Goal: Information Seeking & Learning: Learn about a topic

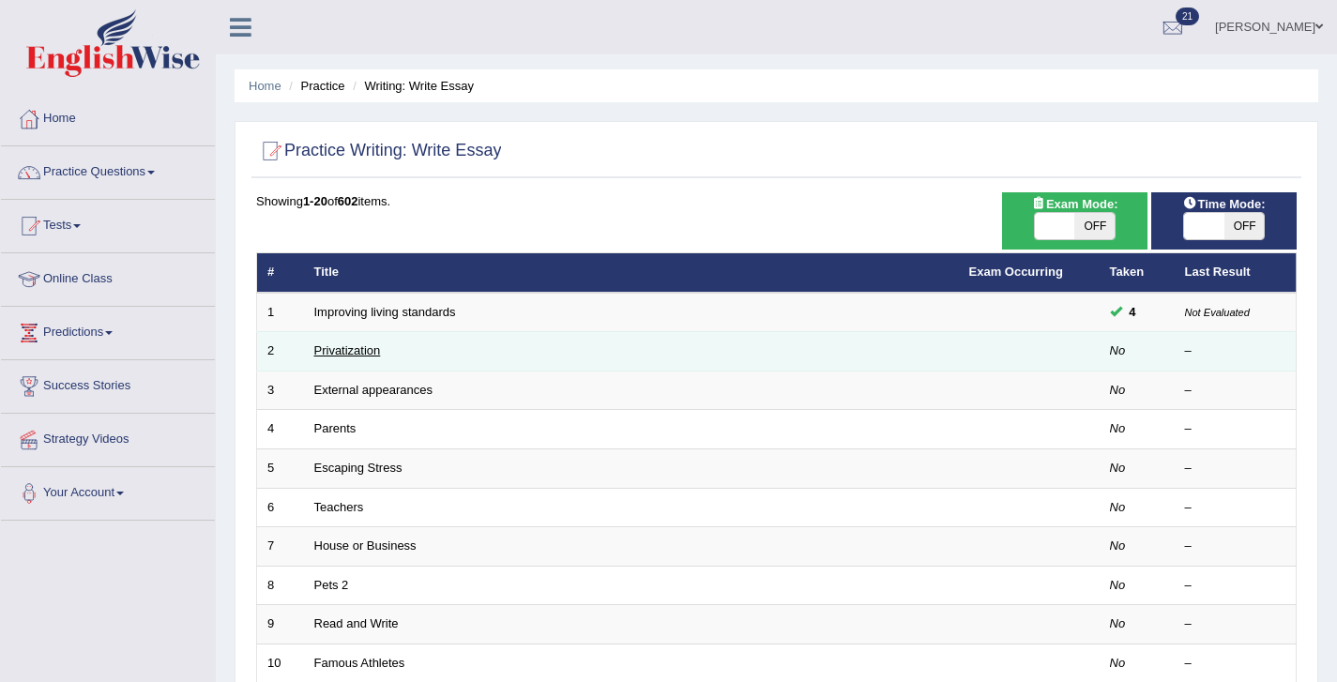
click at [359, 358] on link "Privatization" at bounding box center [347, 350] width 67 height 14
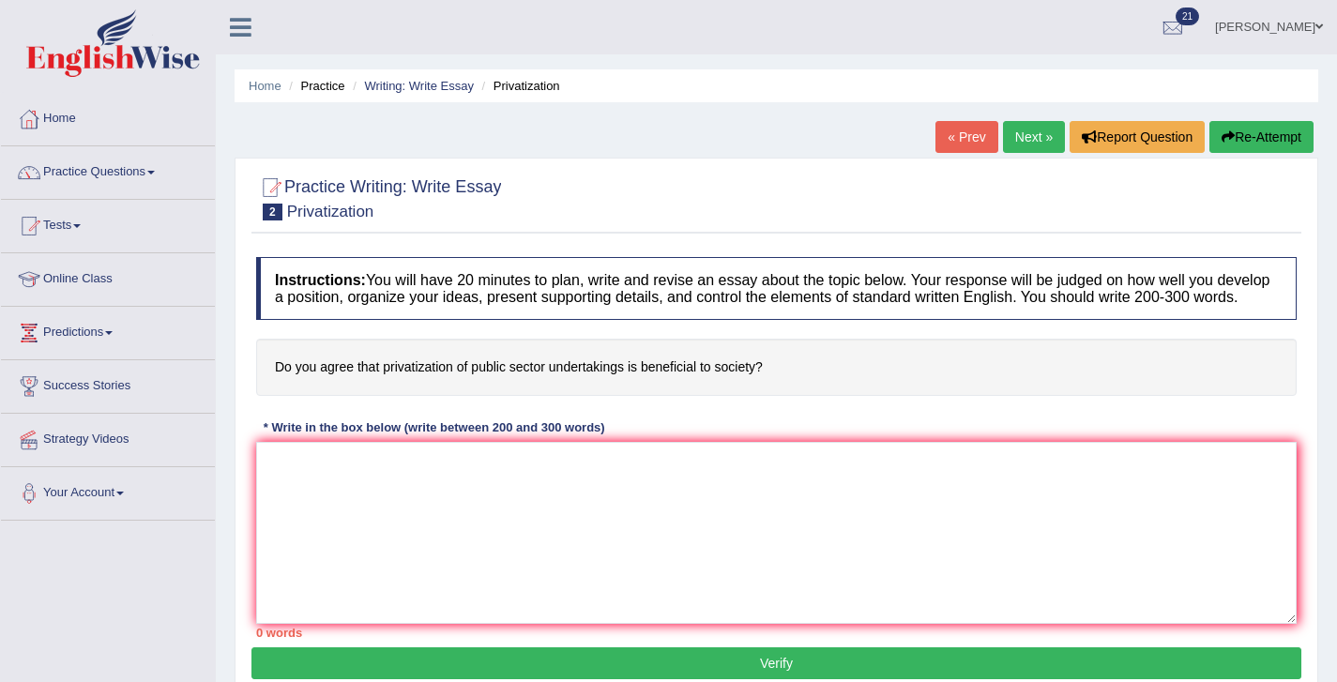
click at [400, 77] on li "Writing: Write Essay" at bounding box center [411, 86] width 126 height 18
click at [420, 75] on ul "Home Practice Writing: Write Essay Privatization" at bounding box center [777, 85] width 1084 height 33
click at [419, 80] on link "Writing: Write Essay" at bounding box center [419, 86] width 110 height 14
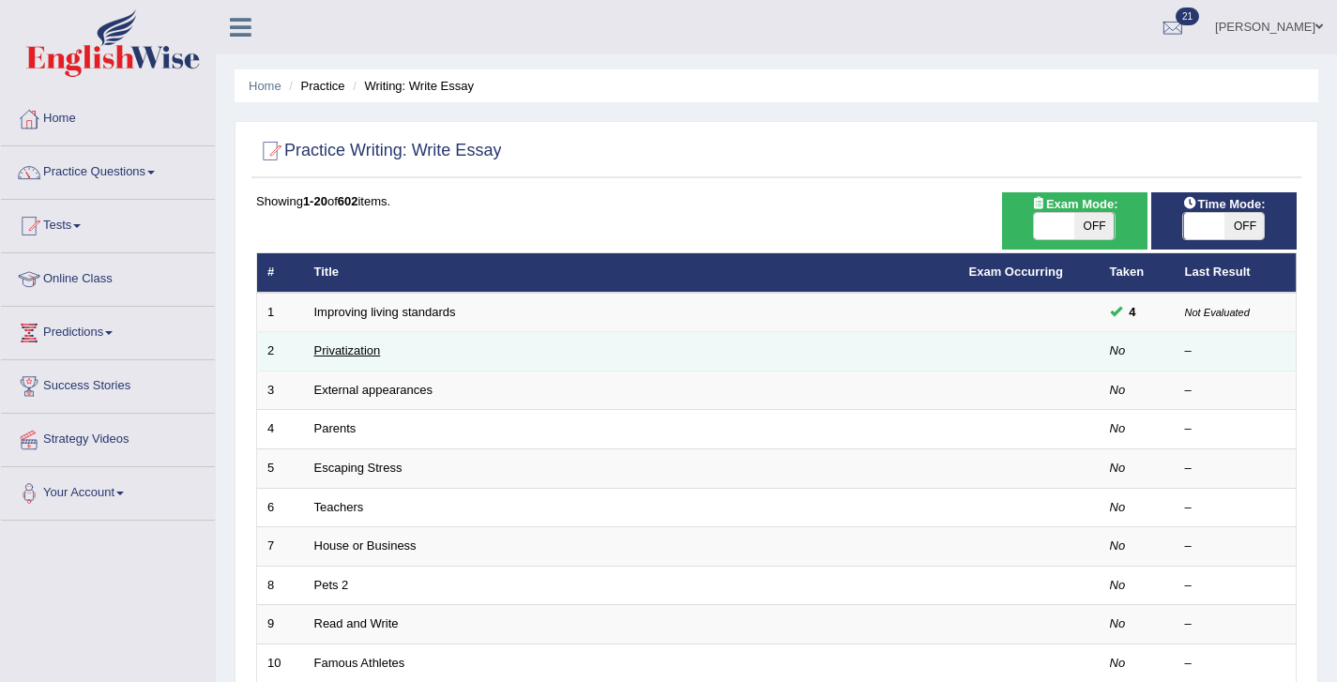
click at [341, 351] on link "Privatization" at bounding box center [347, 350] width 67 height 14
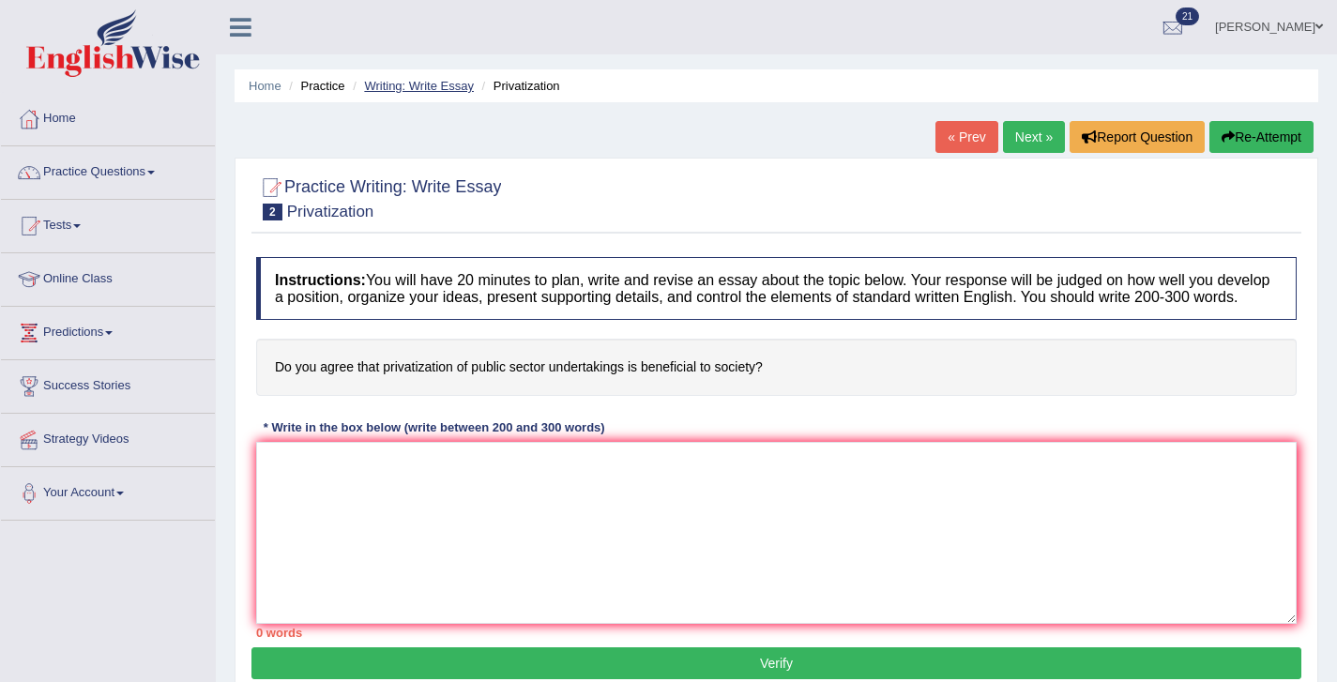
click at [419, 92] on link "Writing: Write Essay" at bounding box center [419, 86] width 110 height 14
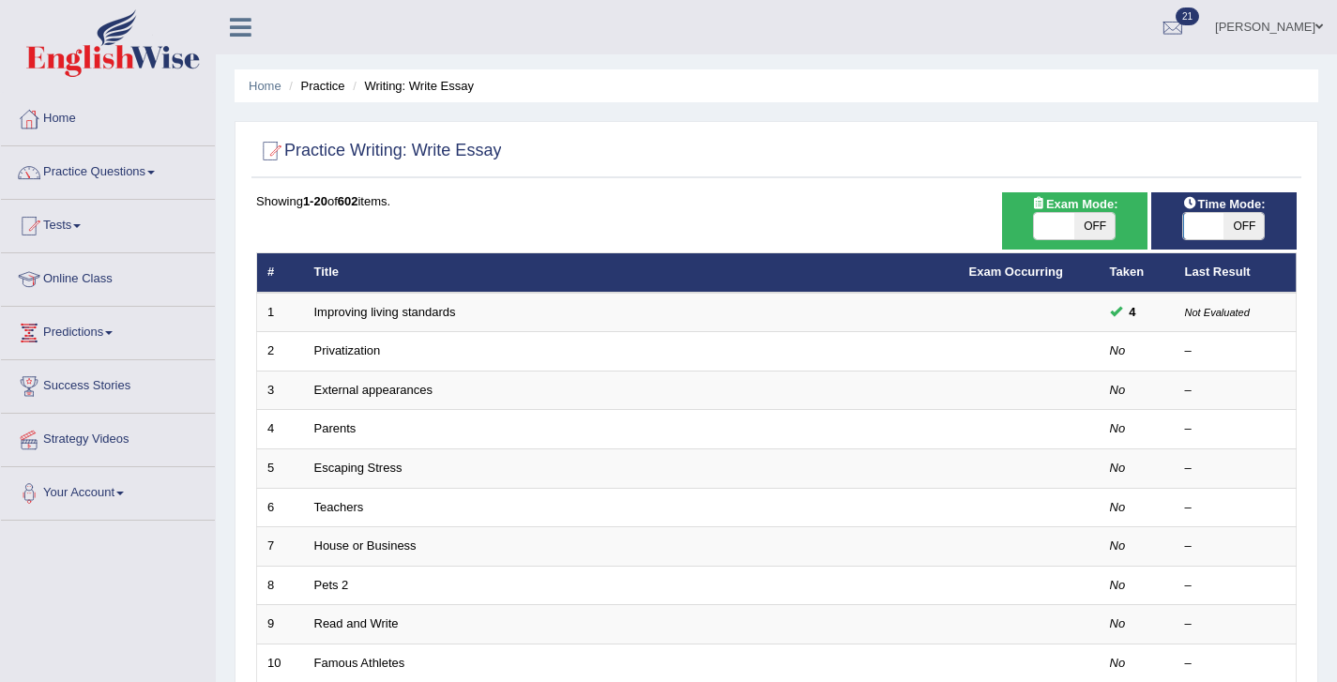
click at [1227, 225] on span "OFF" at bounding box center [1244, 226] width 40 height 26
checkbox input "true"
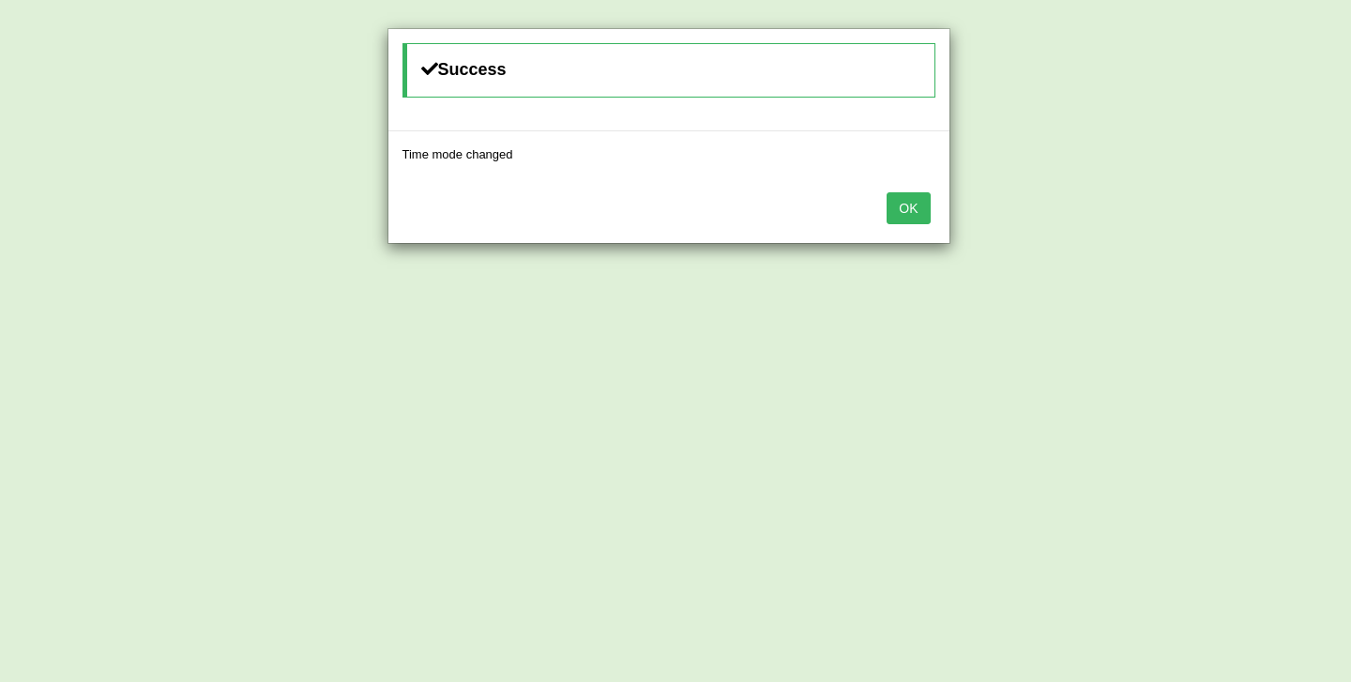
click at [887, 192] on button "OK" at bounding box center [908, 208] width 43 height 32
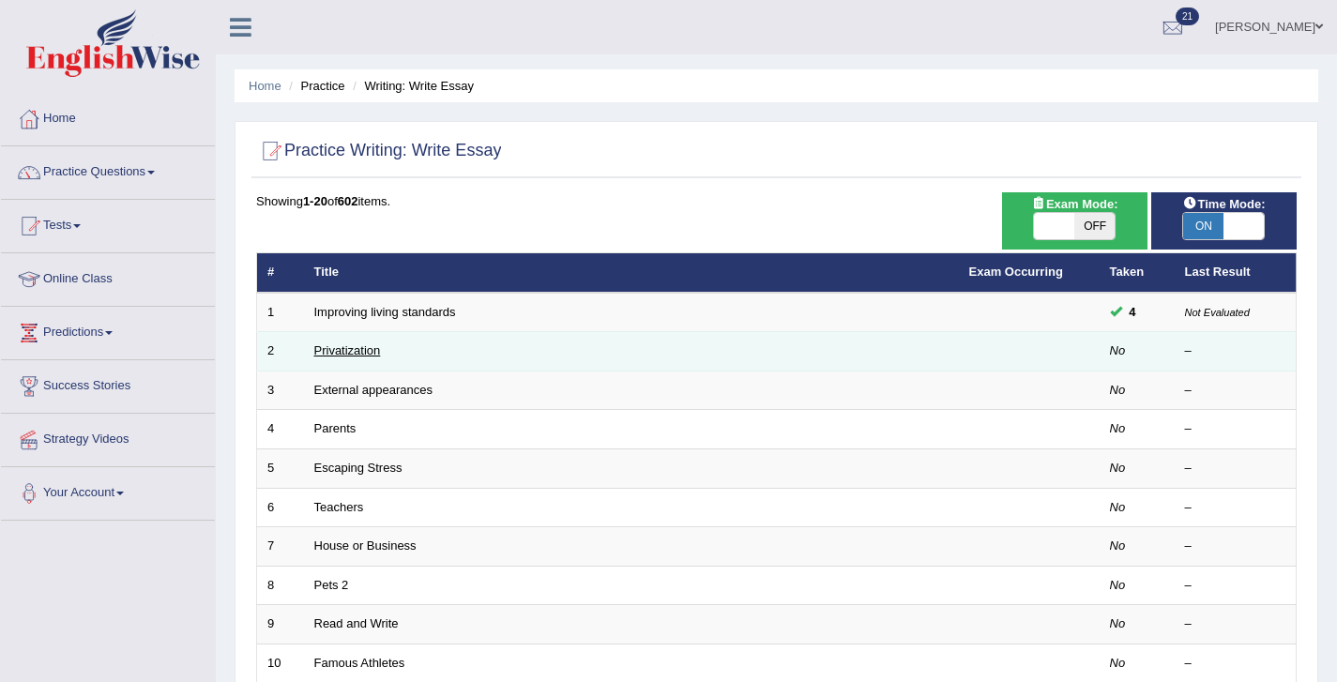
click at [331, 358] on link "Privatization" at bounding box center [347, 350] width 67 height 14
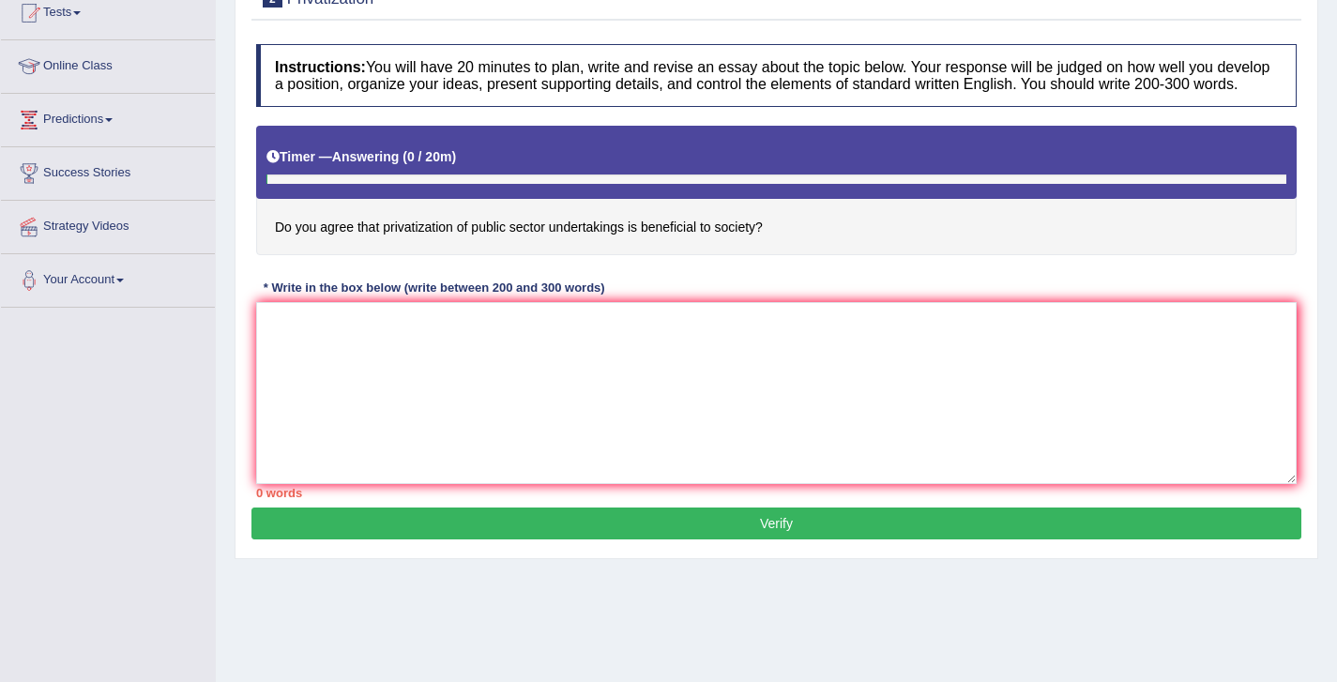
scroll to position [214, 0]
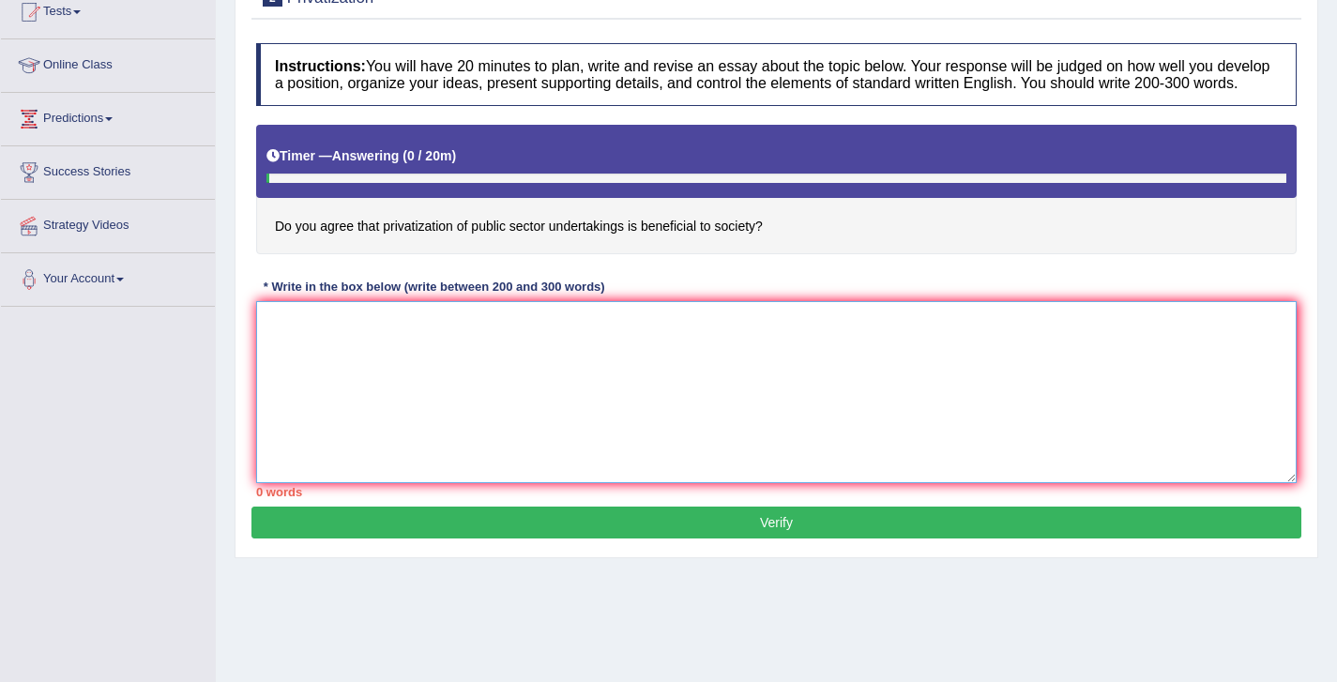
click at [483, 438] on textarea at bounding box center [776, 392] width 1041 height 182
click at [499, 346] on textarea "The increasing influence of privatization has ignited numerous discusions." at bounding box center [776, 392] width 1041 height 182
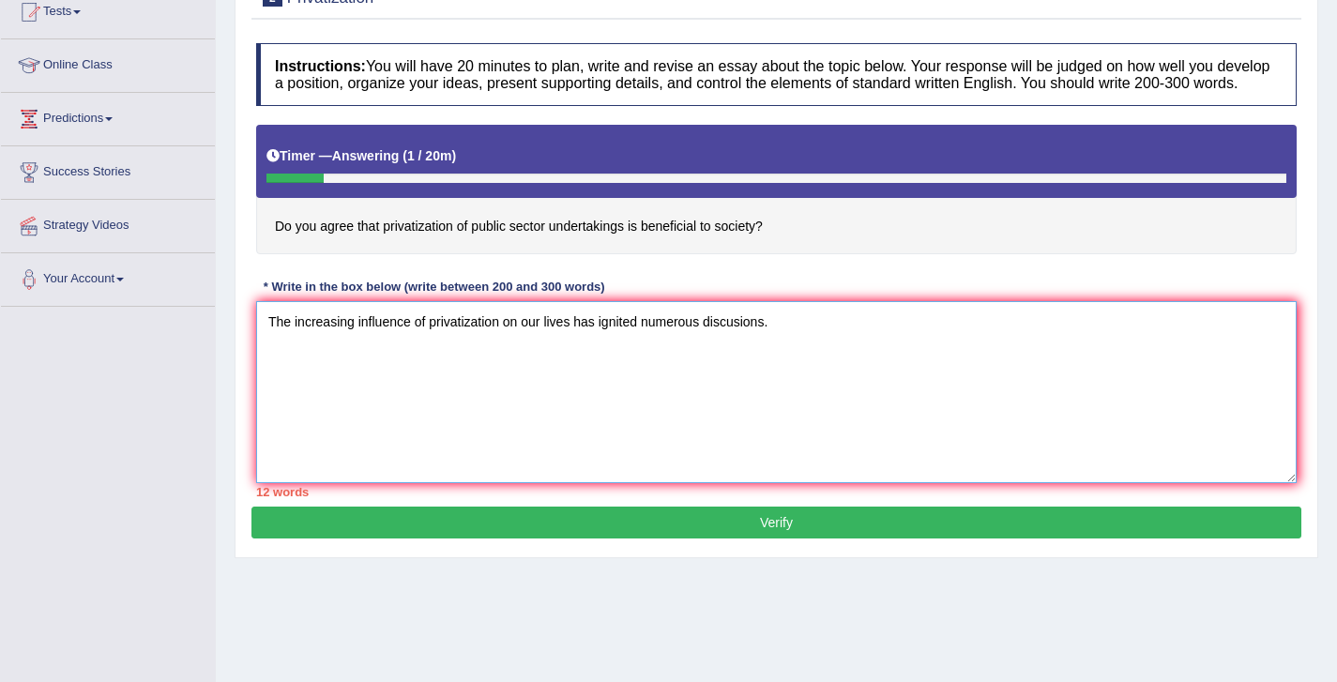
click at [784, 337] on textarea "The increasing influence of privatization on our lives has ignited numerous dis…" at bounding box center [776, 392] width 1041 height 182
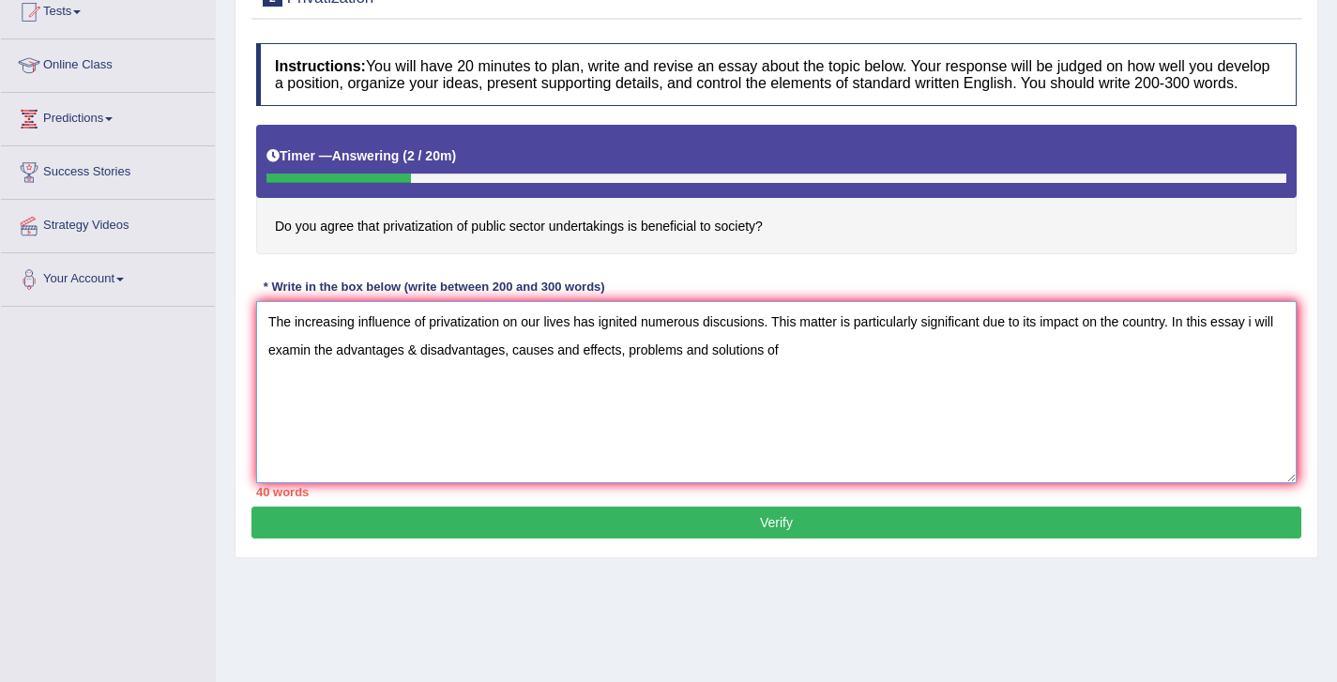
click at [456, 343] on textarea "The increasing influence of privatization on our lives has ignited numerous dis…" at bounding box center [776, 392] width 1041 height 182
click at [826, 371] on textarea "The increasing influence of privatization on our lives has ignited numerous dis…" at bounding box center [776, 392] width 1041 height 182
paste textarea "privatization"
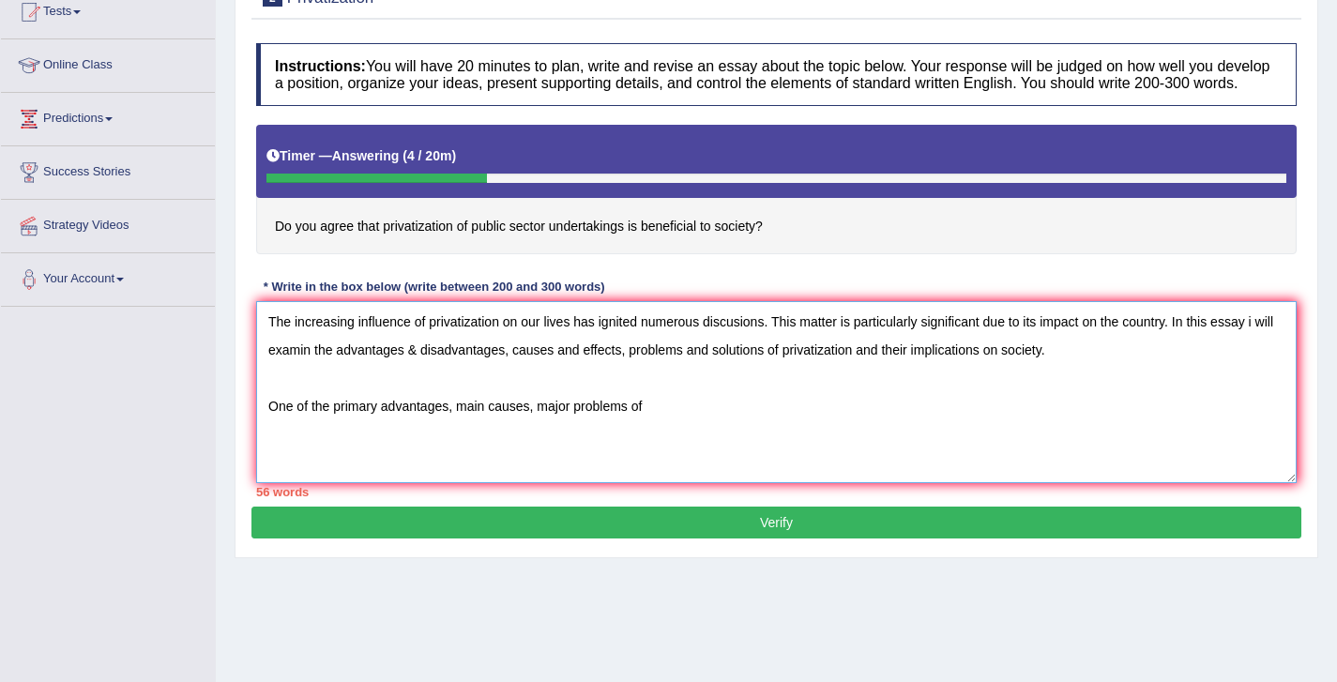
paste textarea "privatization"
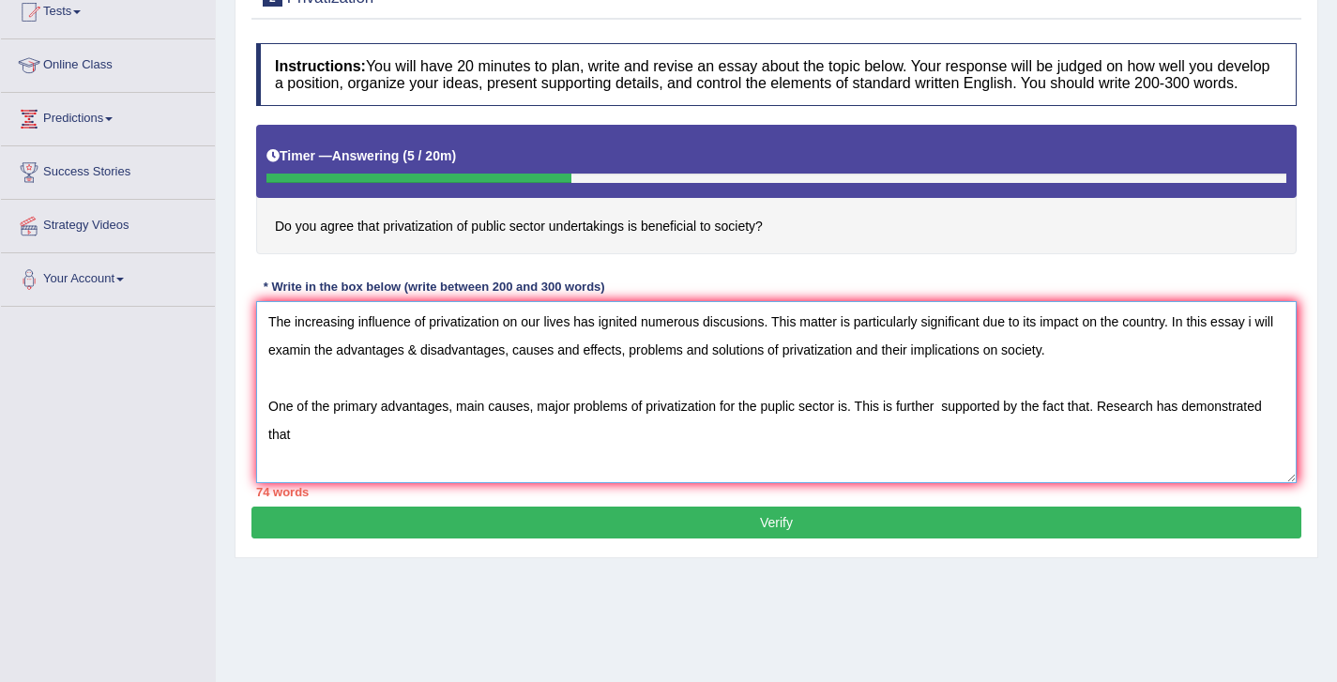
paste textarea "privatization"
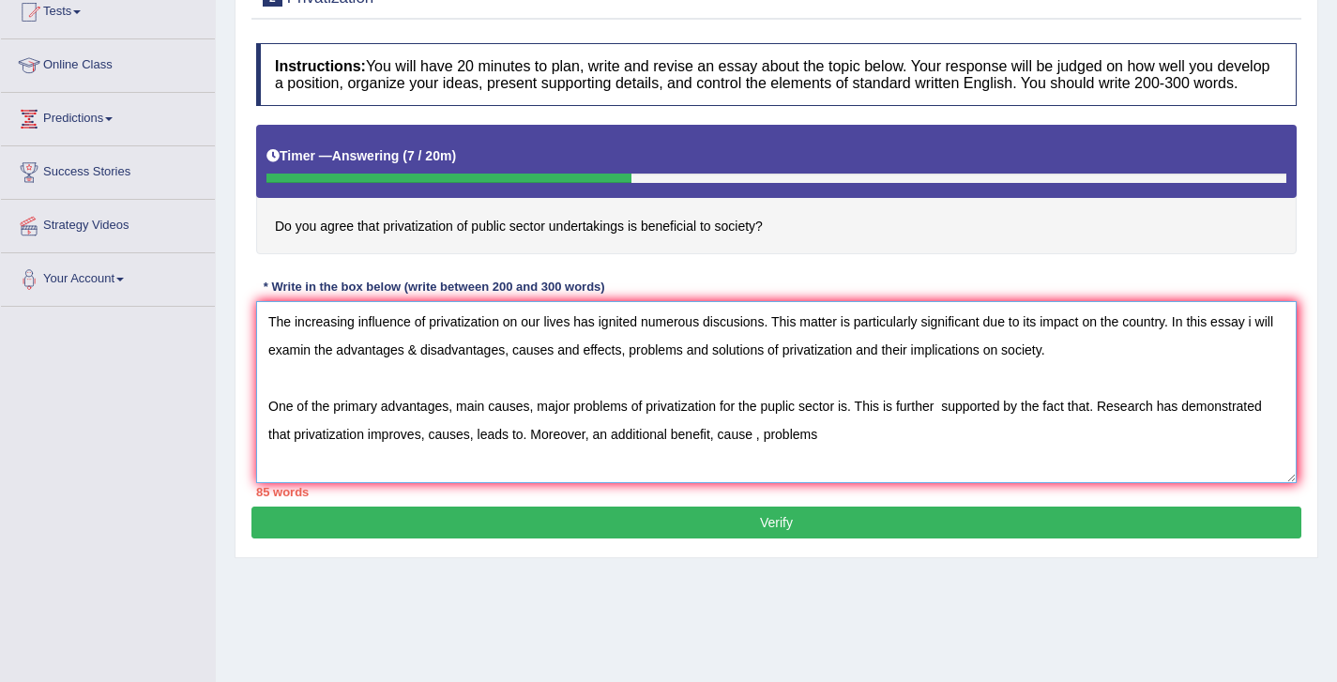
click at [713, 456] on textarea "The increasing influence of privatization on our lives has ignited numerous dis…" at bounding box center [776, 392] width 1041 height 182
click at [754, 454] on textarea "The increasing influence of privatization on our lives has ignited numerous dis…" at bounding box center [776, 392] width 1041 height 182
click at [833, 453] on textarea "The increasing influence of privatization on our lives has ignited numerous dis…" at bounding box center [776, 392] width 1041 height 182
paste textarea "privatization"
click at [1174, 450] on textarea "The increasing influence of privatization on our lives has ignited numerous dis…" at bounding box center [776, 392] width 1041 height 182
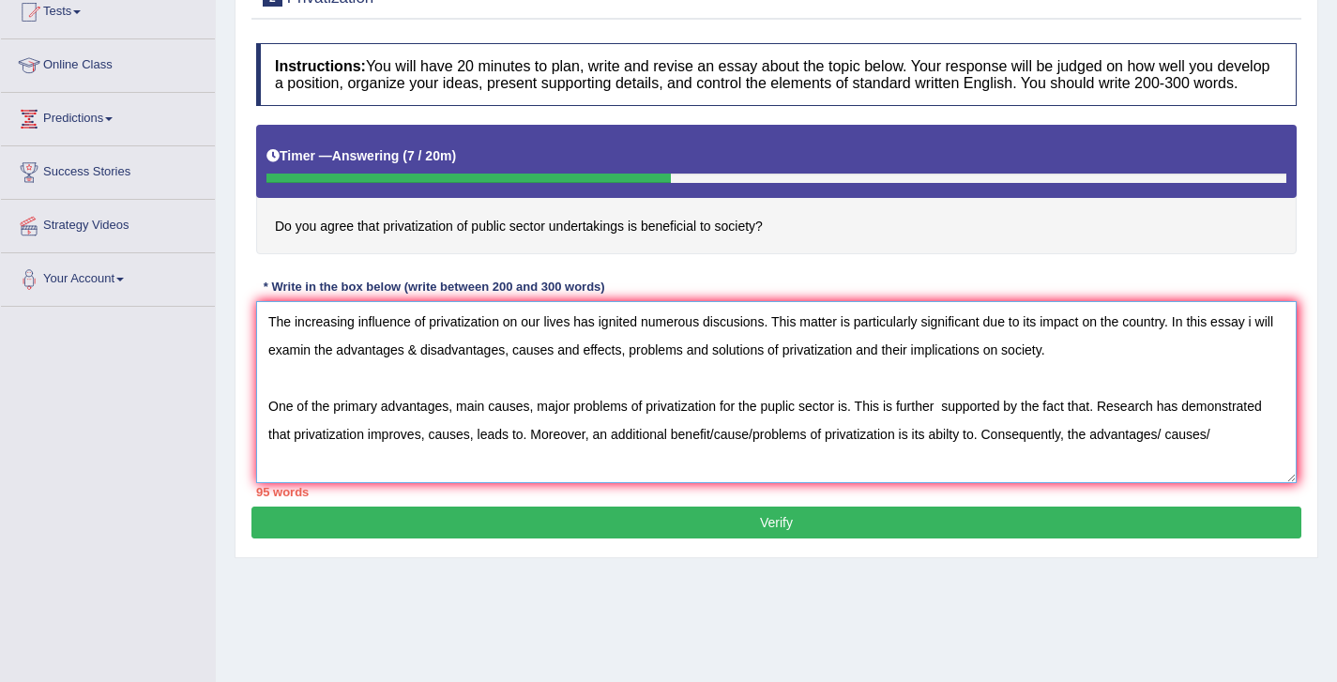
click at [1261, 454] on textarea "The increasing influence of privatization on our lives has ignited numerous dis…" at bounding box center [776, 392] width 1041 height 182
click at [1223, 447] on textarea "The increasing influence of privatization on our lives has ignited numerous dis…" at bounding box center [776, 392] width 1041 height 182
click at [1166, 449] on textarea "The increasing influence of privatization on our lives has ignited numerous dis…" at bounding box center [776, 392] width 1041 height 182
click at [485, 483] on textarea "The increasing influence of privatization on our lives has ignited numerous dis…" at bounding box center [776, 392] width 1041 height 182
paste textarea "privatization"
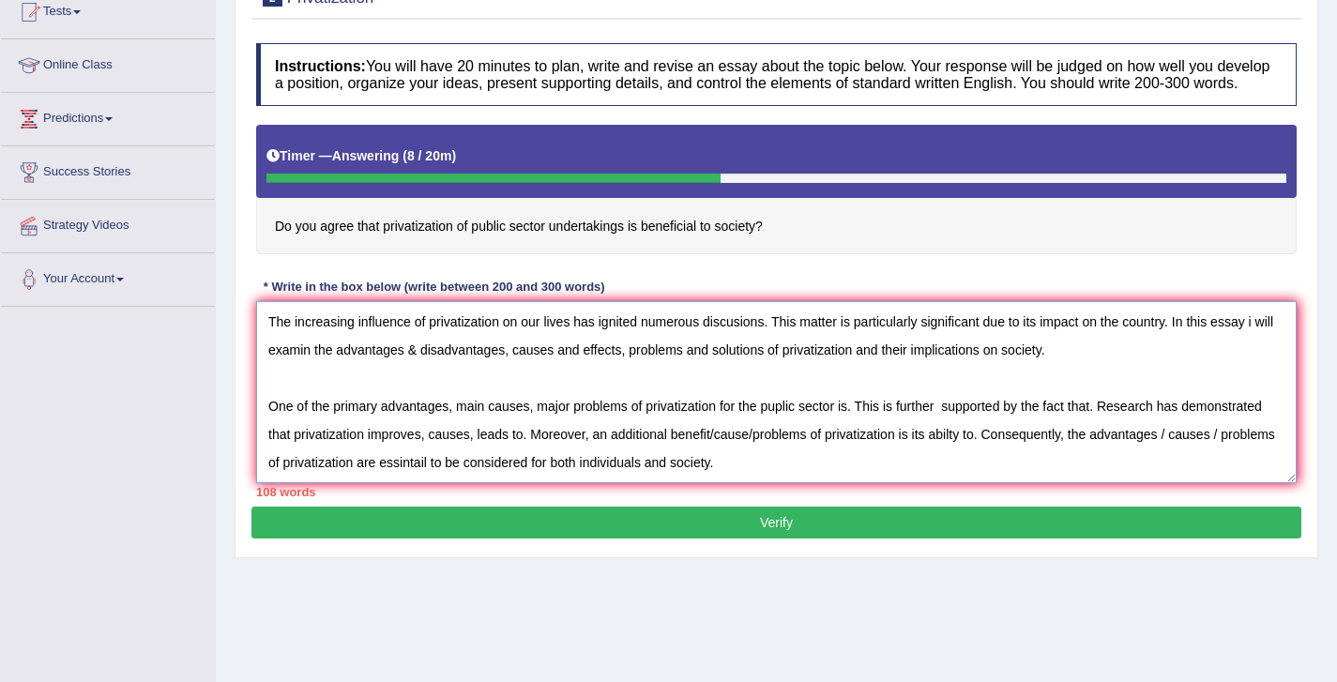
scroll to position [0, 0]
click at [530, 367] on textarea "The increasing influence of privatization on our lives has ignited numerous dis…" at bounding box center [776, 392] width 1041 height 182
click at [657, 366] on textarea "The increasing influence of privatization on our lives has ignited numerous dis…" at bounding box center [776, 392] width 1041 height 182
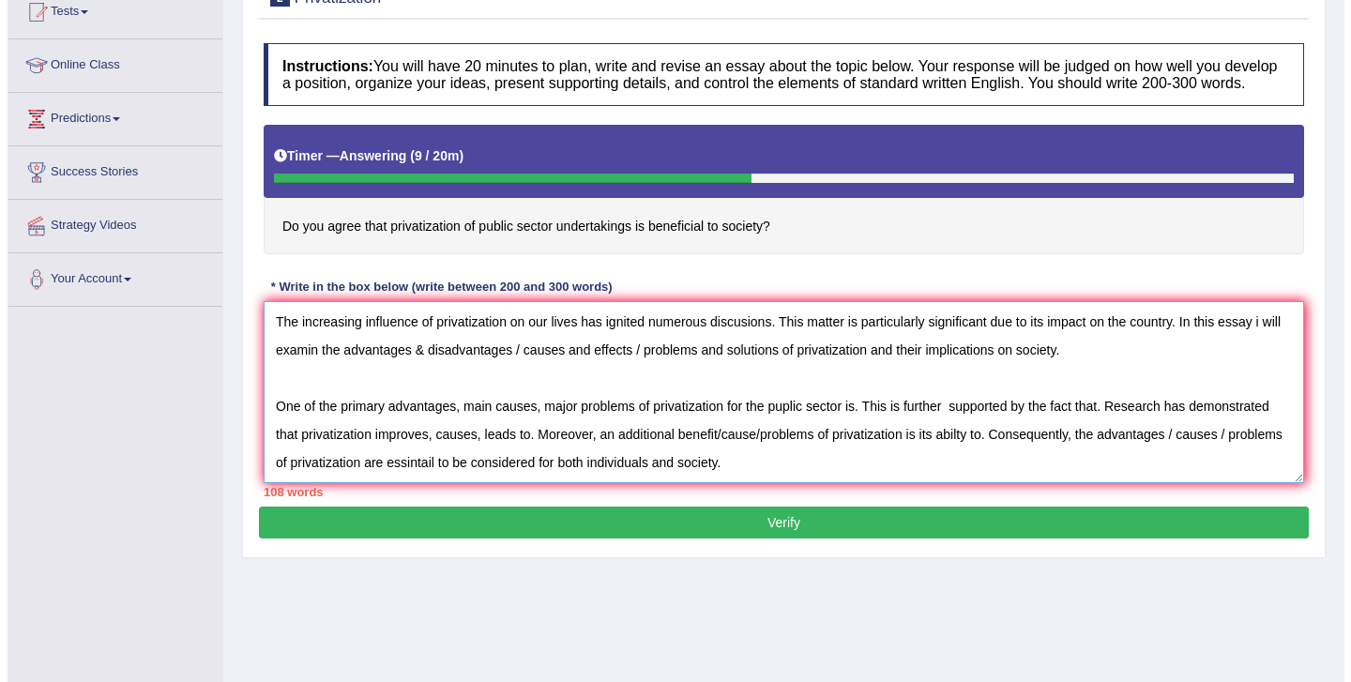
scroll to position [56, 0]
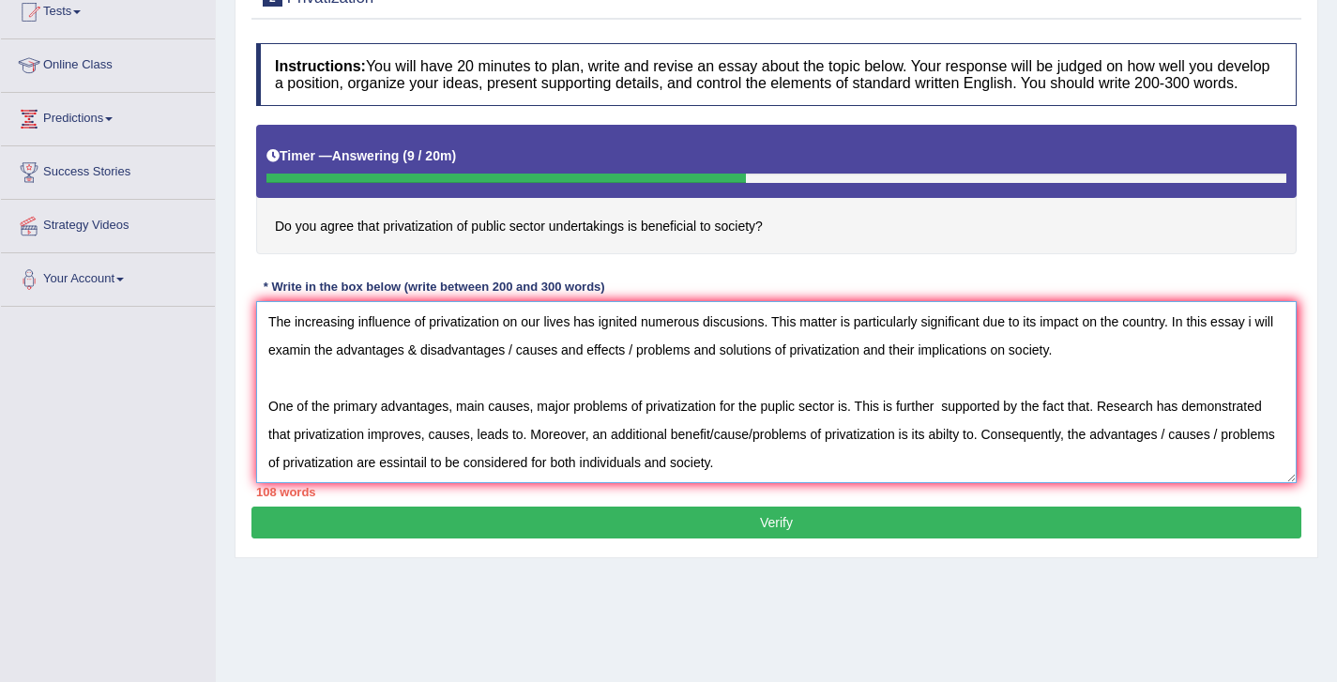
click at [450, 366] on textarea "The increasing influence of privatization on our lives has ignited numerous dis…" at bounding box center [776, 392] width 1041 height 182
click at [538, 364] on textarea "The increasing influence of privatization on our lives has ignited numerous dis…" at bounding box center [776, 392] width 1041 height 182
click at [959, 368] on textarea "The increasing influence of privatization on our lives has ignited numerous dis…" at bounding box center [776, 392] width 1041 height 182
click at [558, 399] on textarea "The increasing influence of privatization on our lives has ignited numerous dis…" at bounding box center [776, 392] width 1041 height 182
click at [510, 394] on textarea "The increasing influence of privatization on our lives has ignited numerous dis…" at bounding box center [776, 392] width 1041 height 182
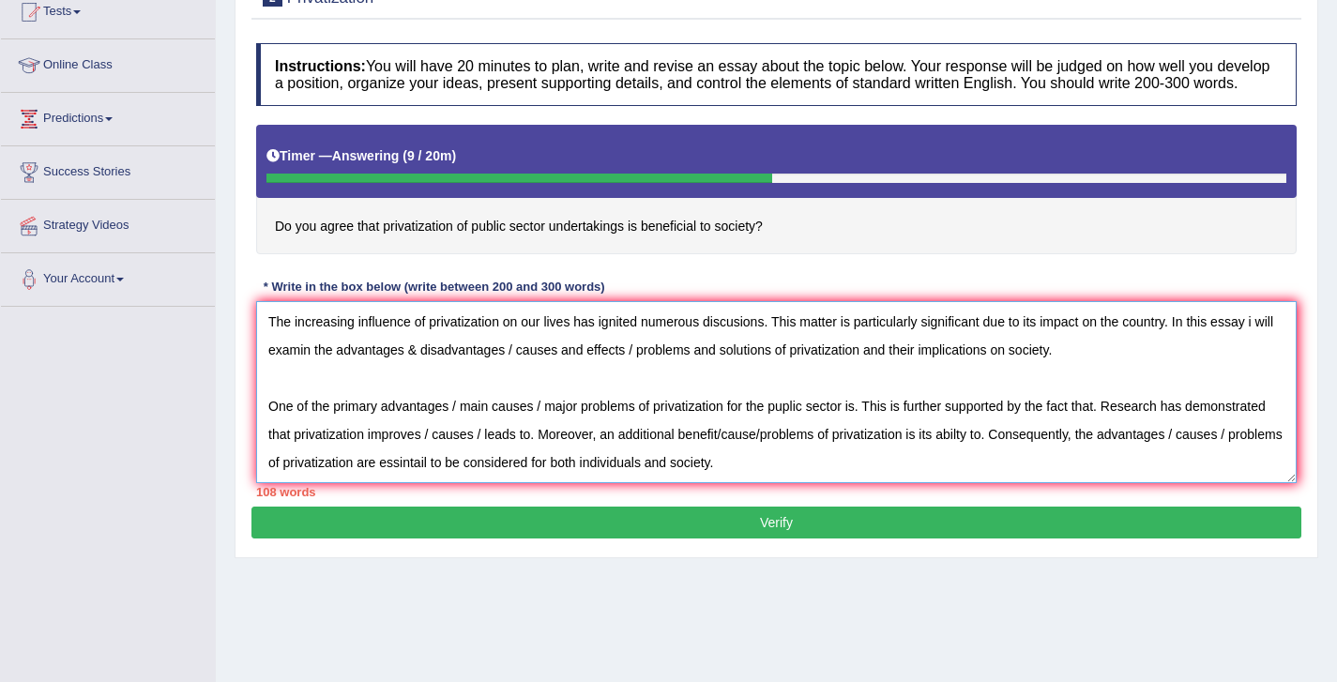
click at [808, 391] on textarea "The increasing influence of privatization on our lives has ignited numerous dis…" at bounding box center [776, 392] width 1041 height 182
type textarea "The increasing influence of privatization on our lives has ignited numerous dis…"
click at [841, 539] on button "Verify" at bounding box center [776, 523] width 1050 height 32
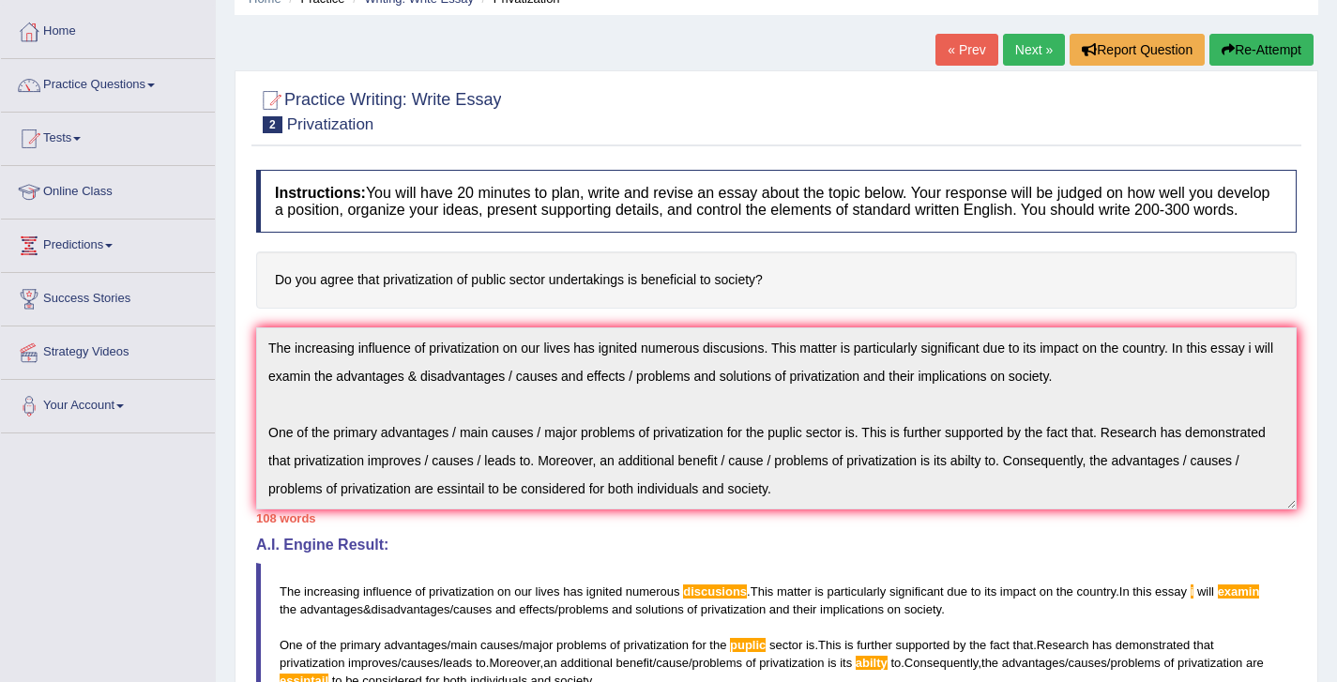
scroll to position [0, 0]
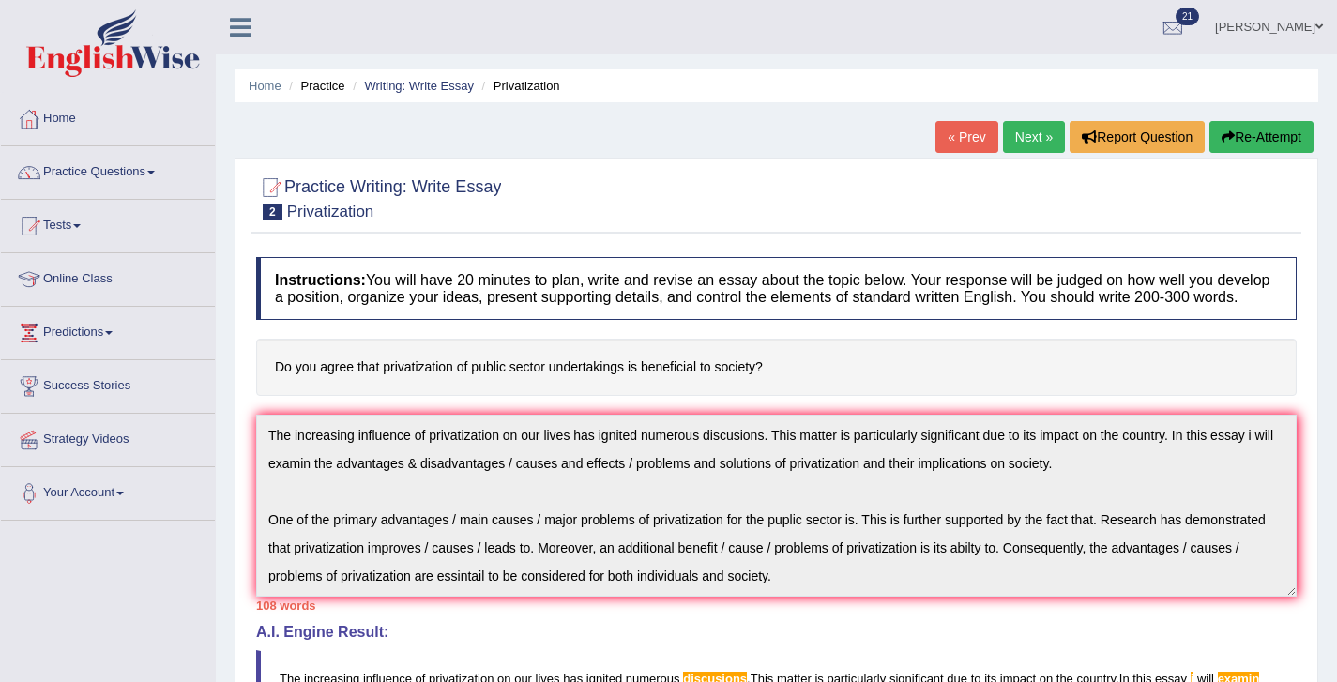
click at [244, 389] on div "Practice Writing: Write Essay 2 Privatization Instructions: You will have 20 mi…" at bounding box center [777, 625] width 1084 height 934
click at [1257, 129] on button "Re-Attempt" at bounding box center [1262, 137] width 104 height 32
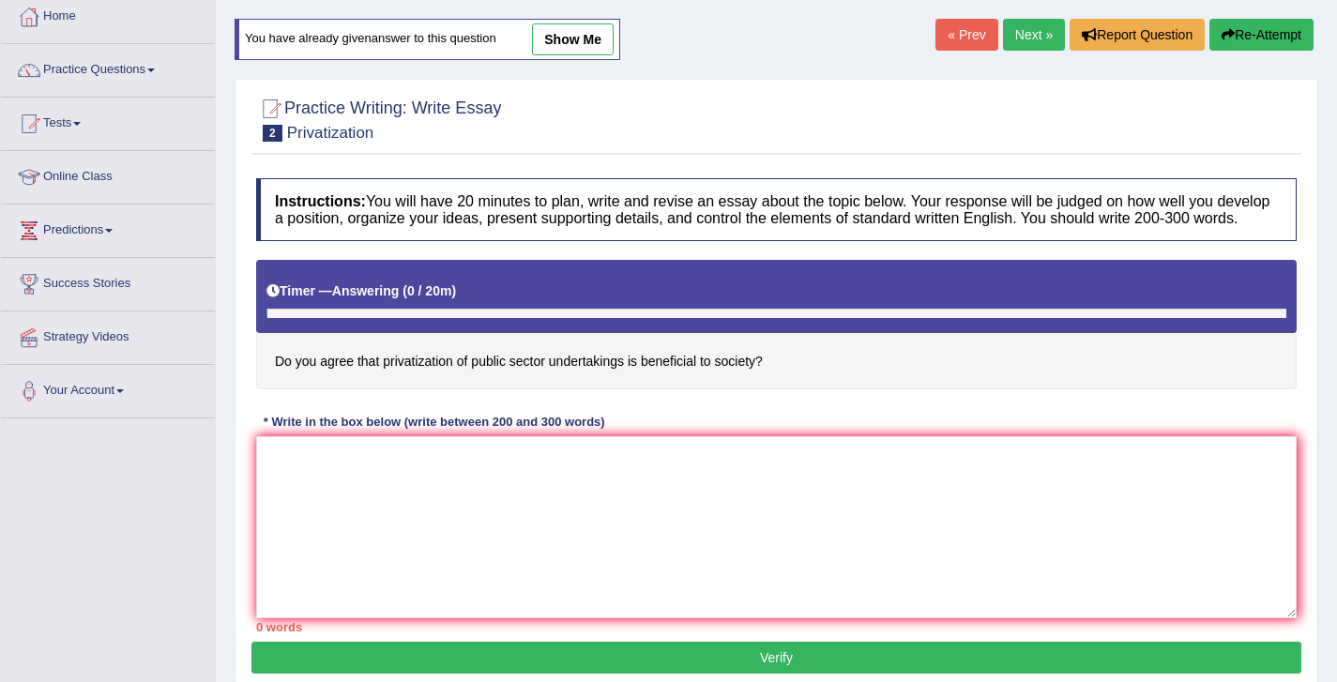
scroll to position [105, 0]
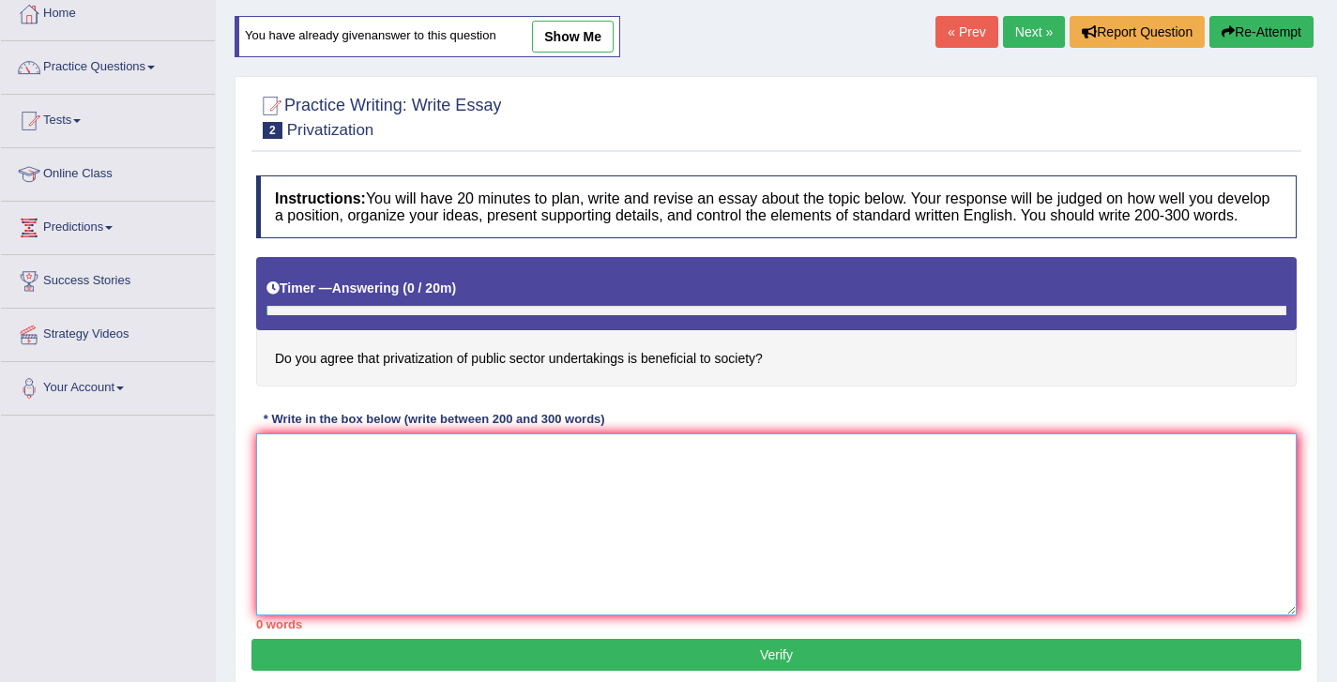
click at [600, 561] on textarea at bounding box center [776, 525] width 1041 height 182
paste textarea "The increasing influence of privatization on our lives has ignited numerous dis…"
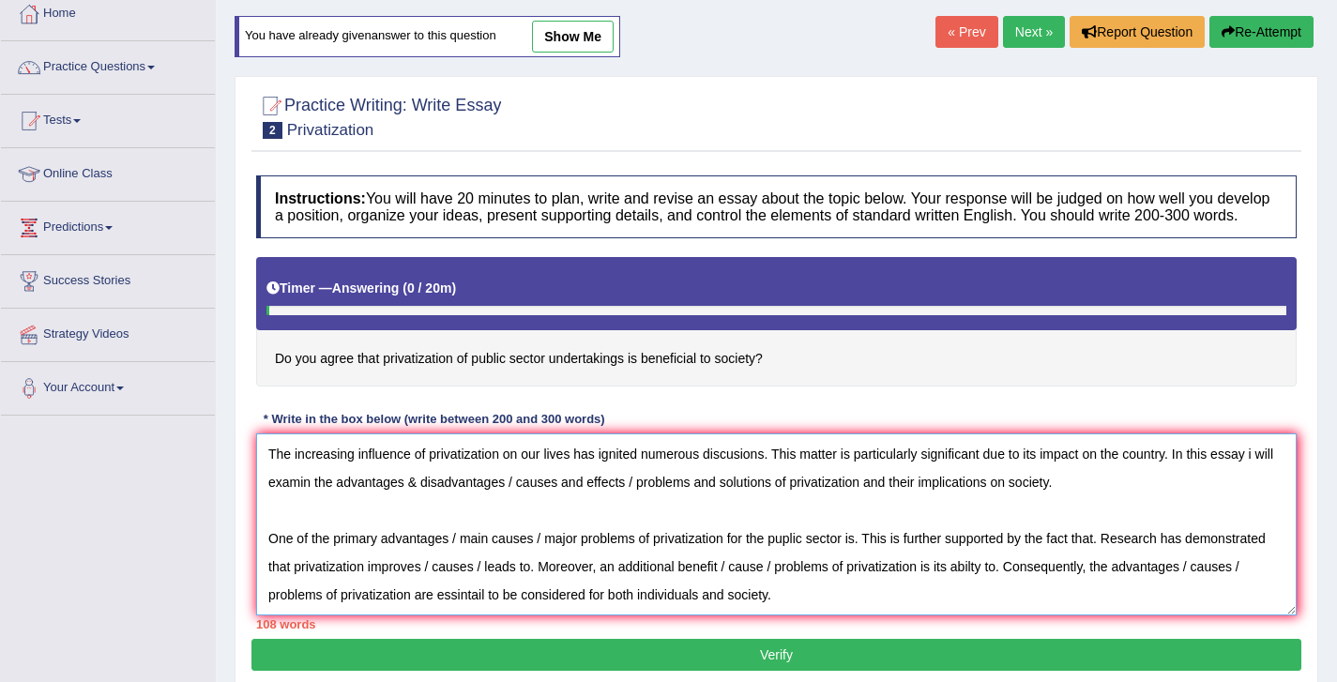
scroll to position [0, 0]
click at [743, 456] on textarea "The increasing influence of privatization on our lives has ignited numerous dis…" at bounding box center [776, 525] width 1041 height 182
click at [734, 475] on textarea "The increasing influence of privatization on our lives has ignited numerous dis…" at bounding box center [776, 525] width 1041 height 182
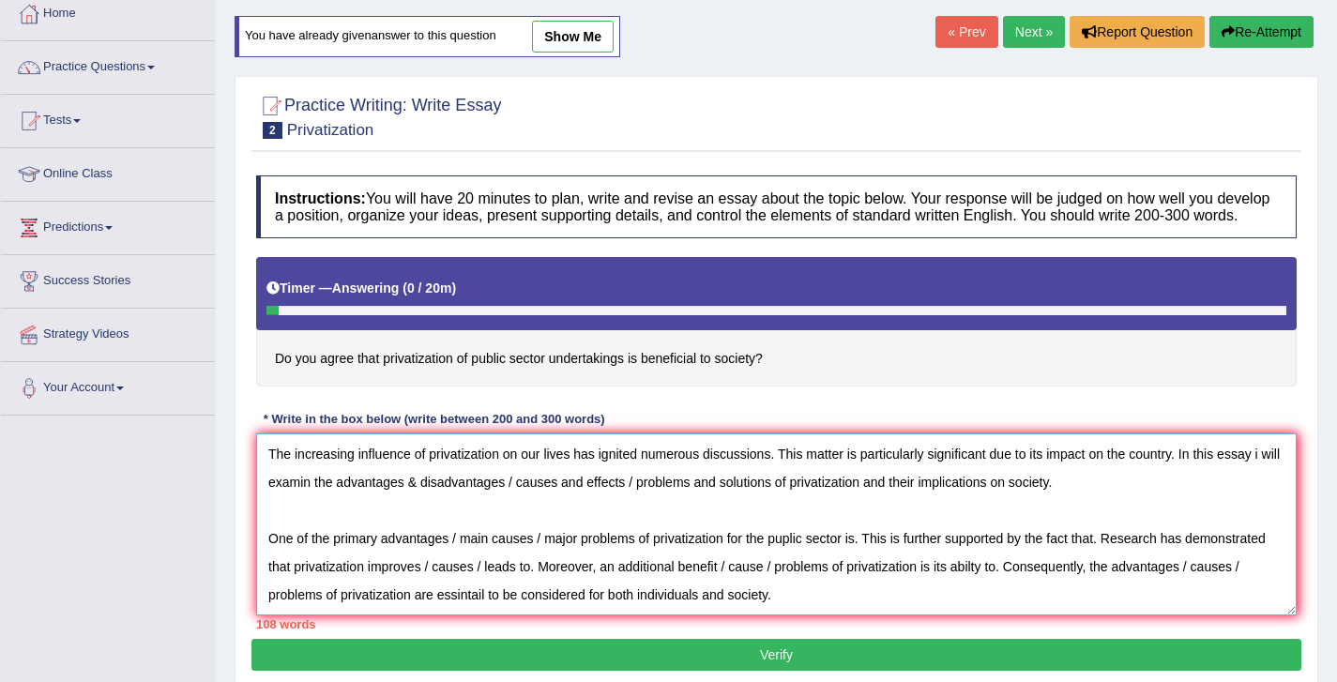
click at [799, 527] on textarea "The increasing influence of privatization on our lives has ignited numerous dis…" at bounding box center [776, 525] width 1041 height 182
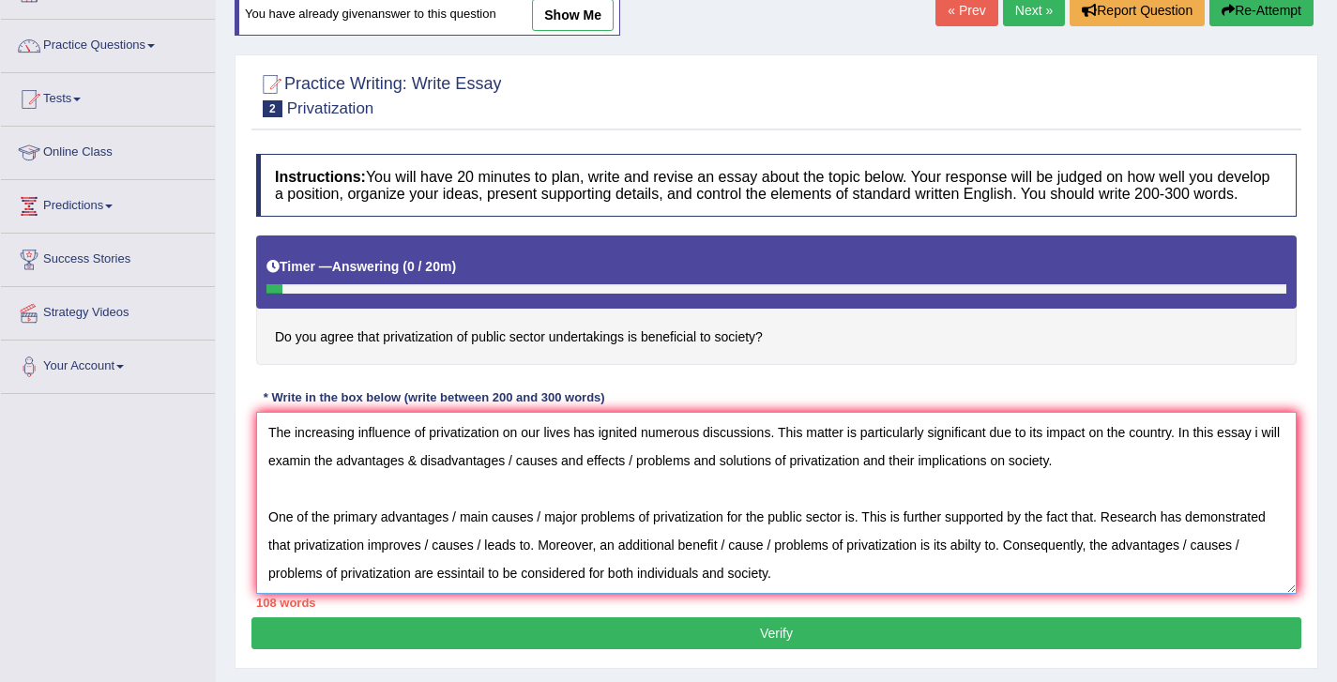
scroll to position [132, 0]
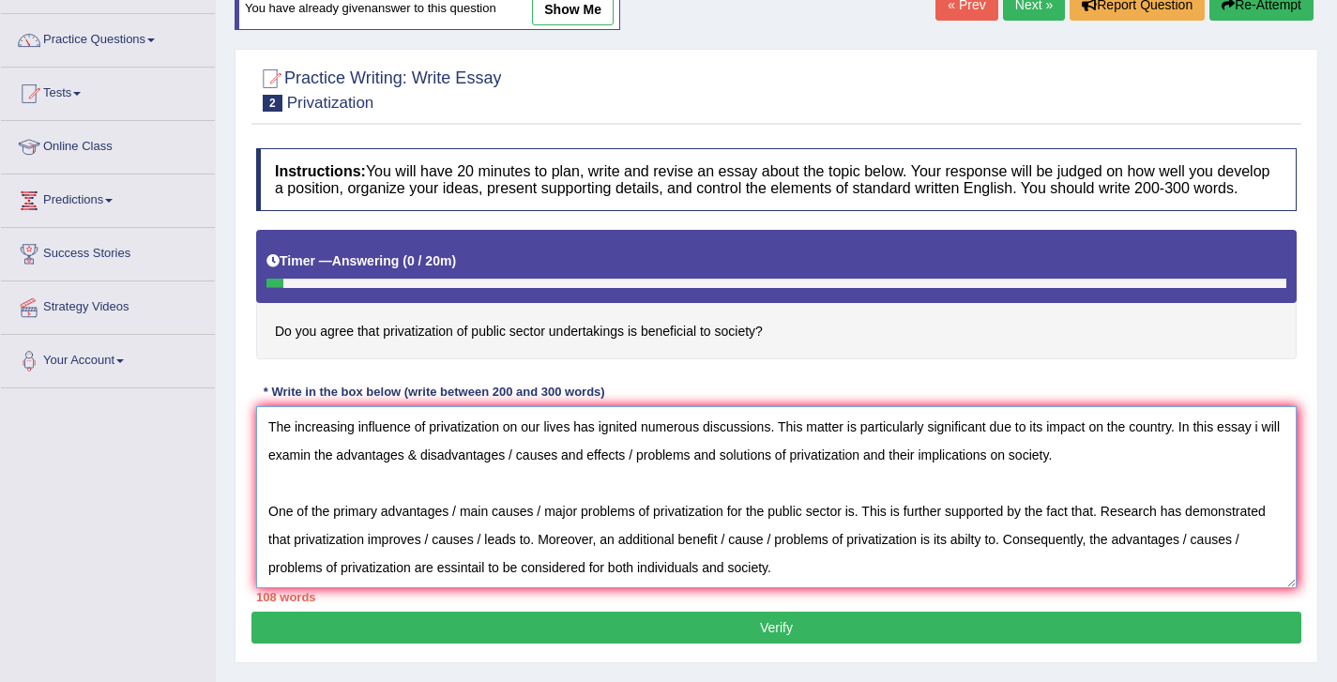
click at [1065, 530] on textarea "The increasing influence of privatization on our lives has ignited numerous dis…" at bounding box center [776, 497] width 1041 height 182
click at [592, 558] on textarea "The increasing influence of privatization on our lives has ignited numerous dis…" at bounding box center [776, 497] width 1041 height 182
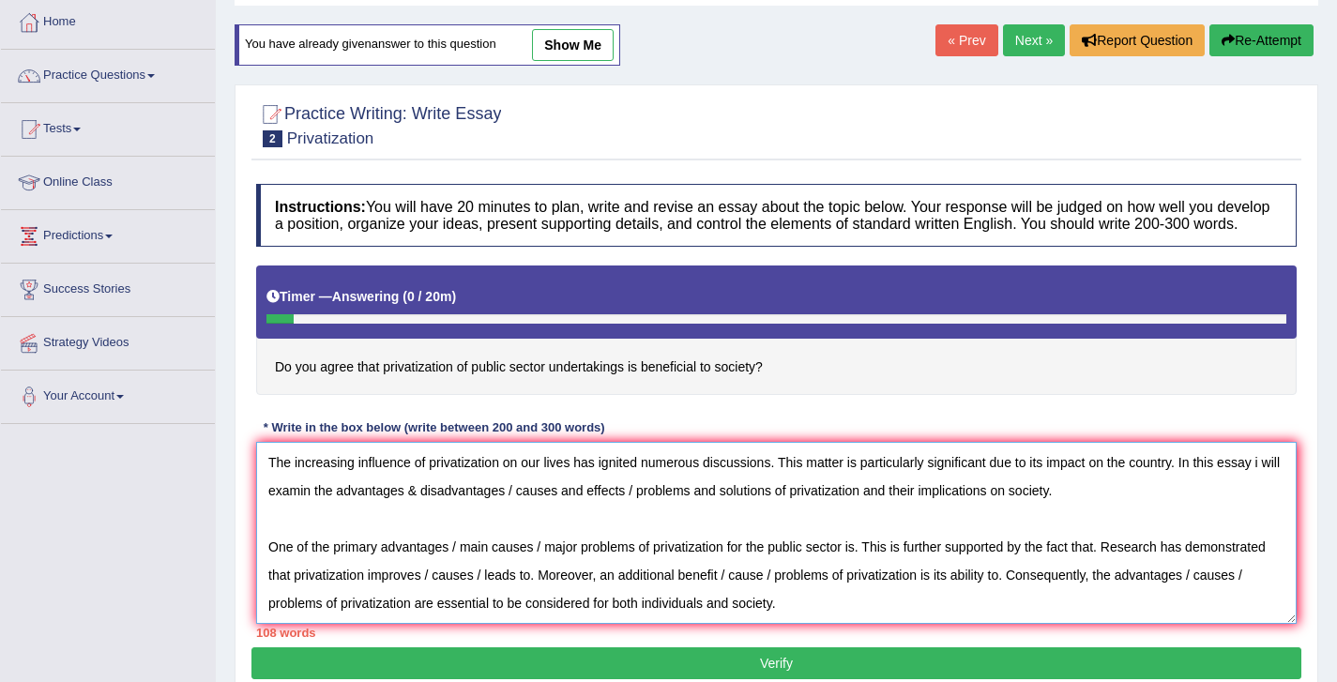
scroll to position [98, 0]
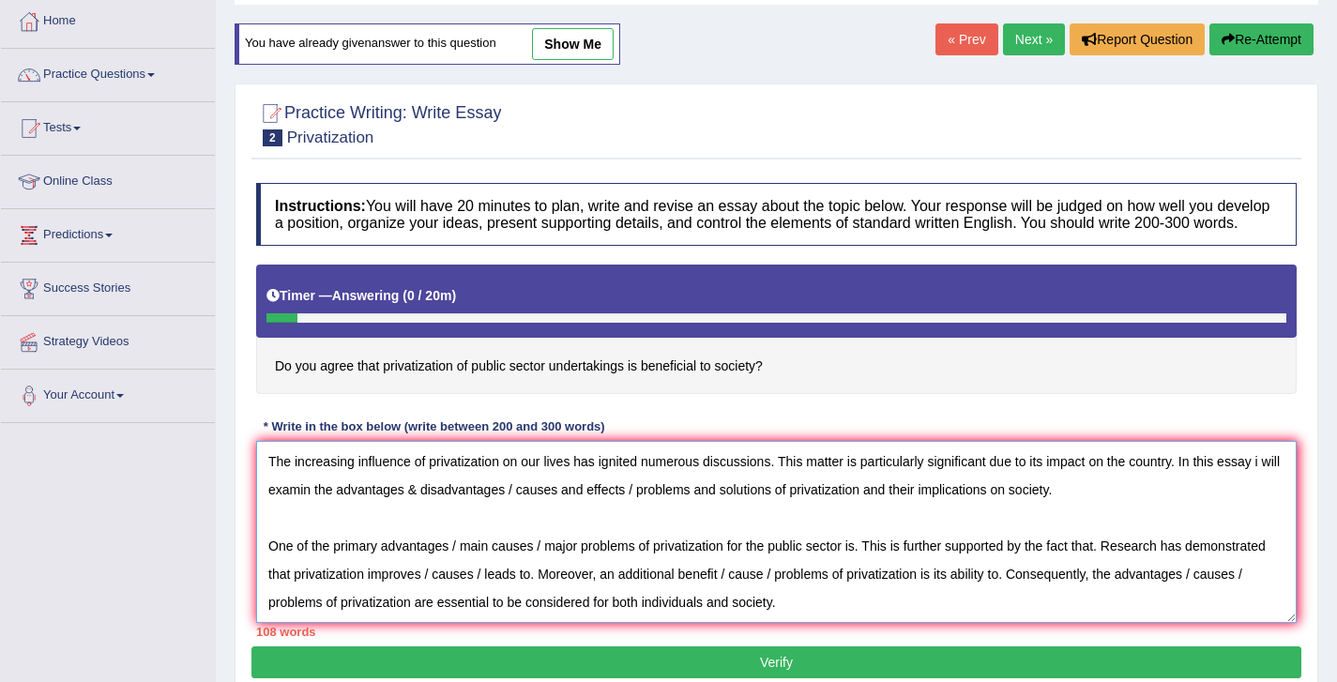
click at [1263, 483] on textarea "The increasing influence of privatization on our lives has ignited numerous dis…" at bounding box center [776, 532] width 1041 height 182
click at [1260, 484] on textarea "The increasing influence of privatization on our lives has ignited numerous dis…" at bounding box center [776, 532] width 1041 height 182
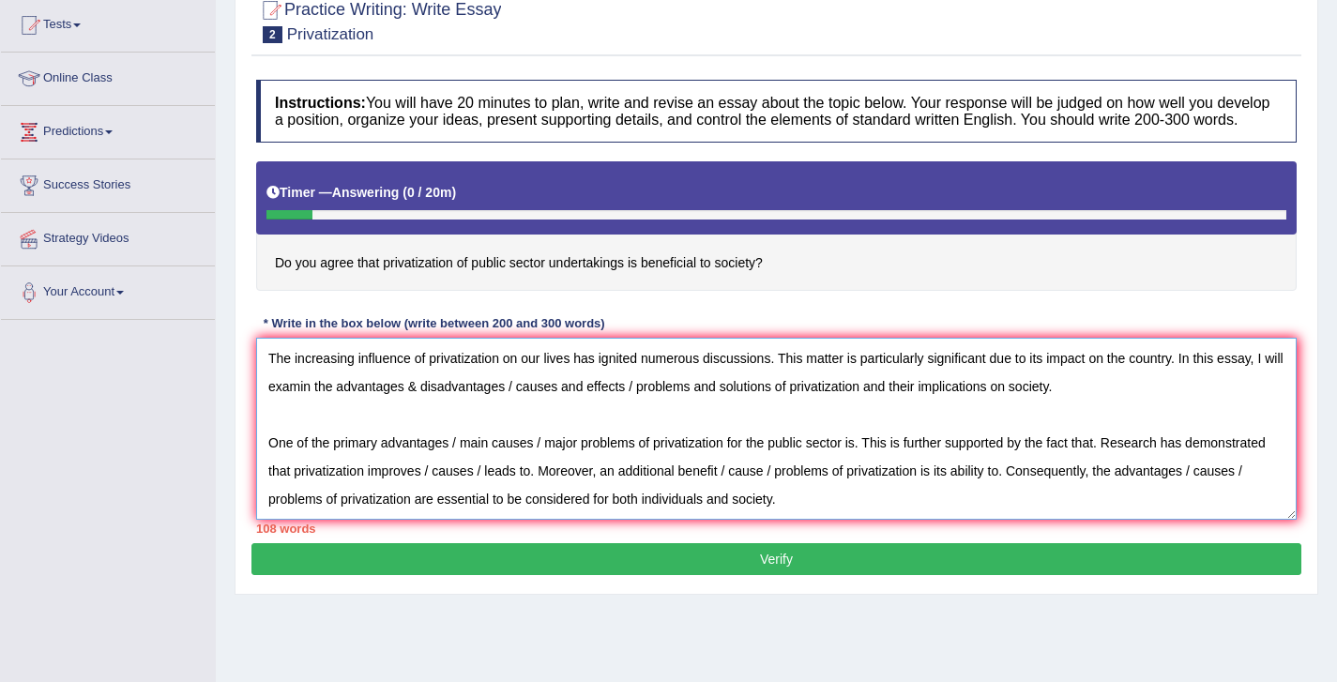
scroll to position [208, 0]
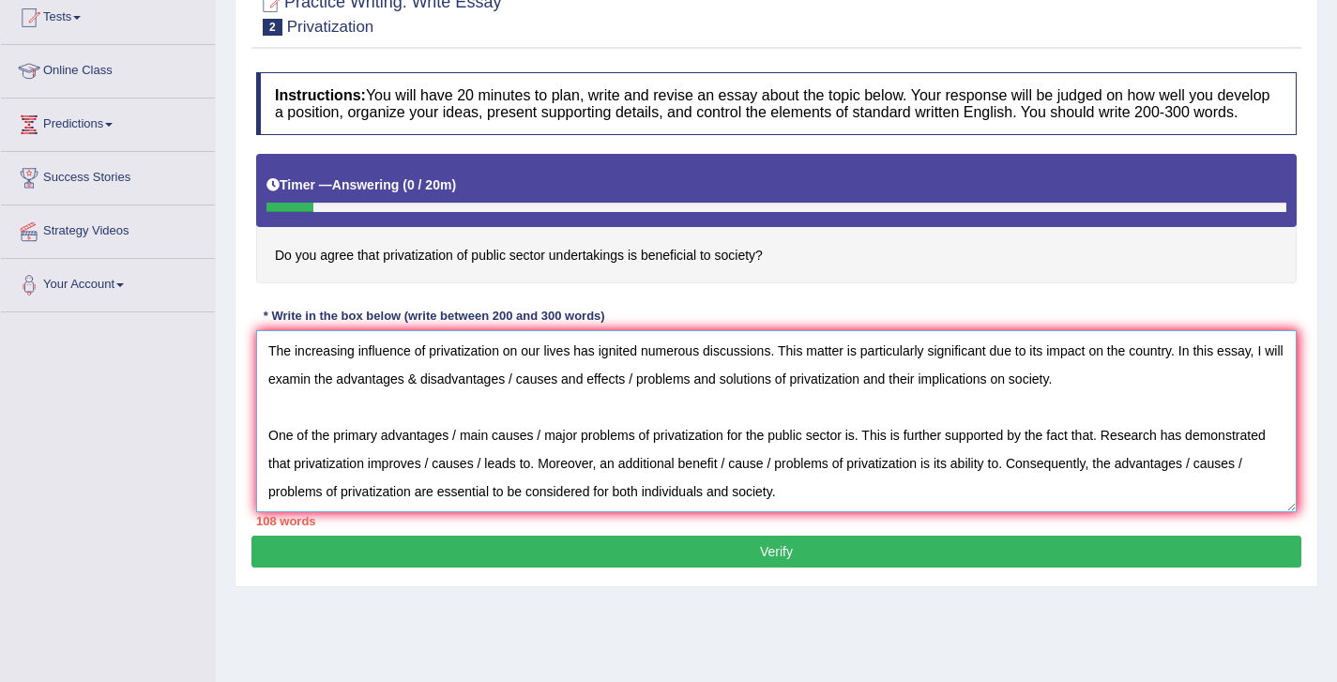
type textarea "The increasing influence of privatization on our lives has ignited numerous dis…"
click at [714, 559] on button "Verify" at bounding box center [776, 552] width 1050 height 32
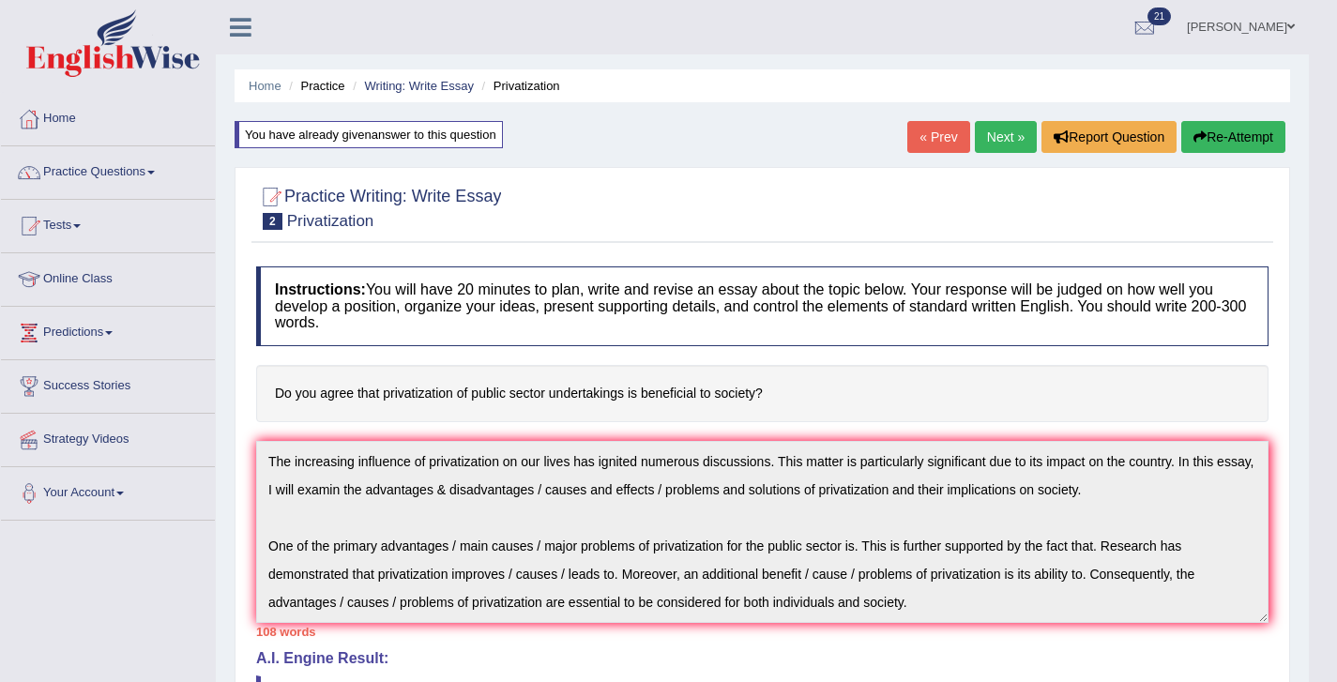
scroll to position [0, 0]
click at [87, 171] on link "Practice Questions" at bounding box center [108, 169] width 214 height 47
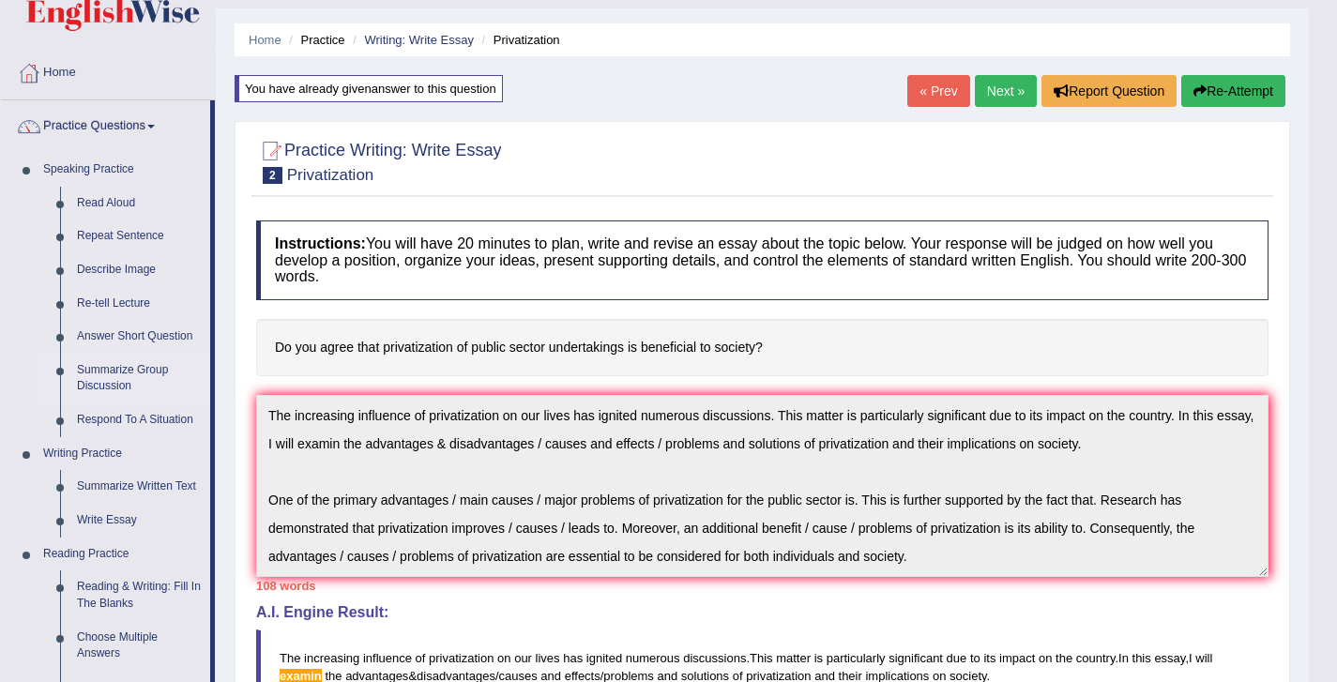
scroll to position [49, 0]
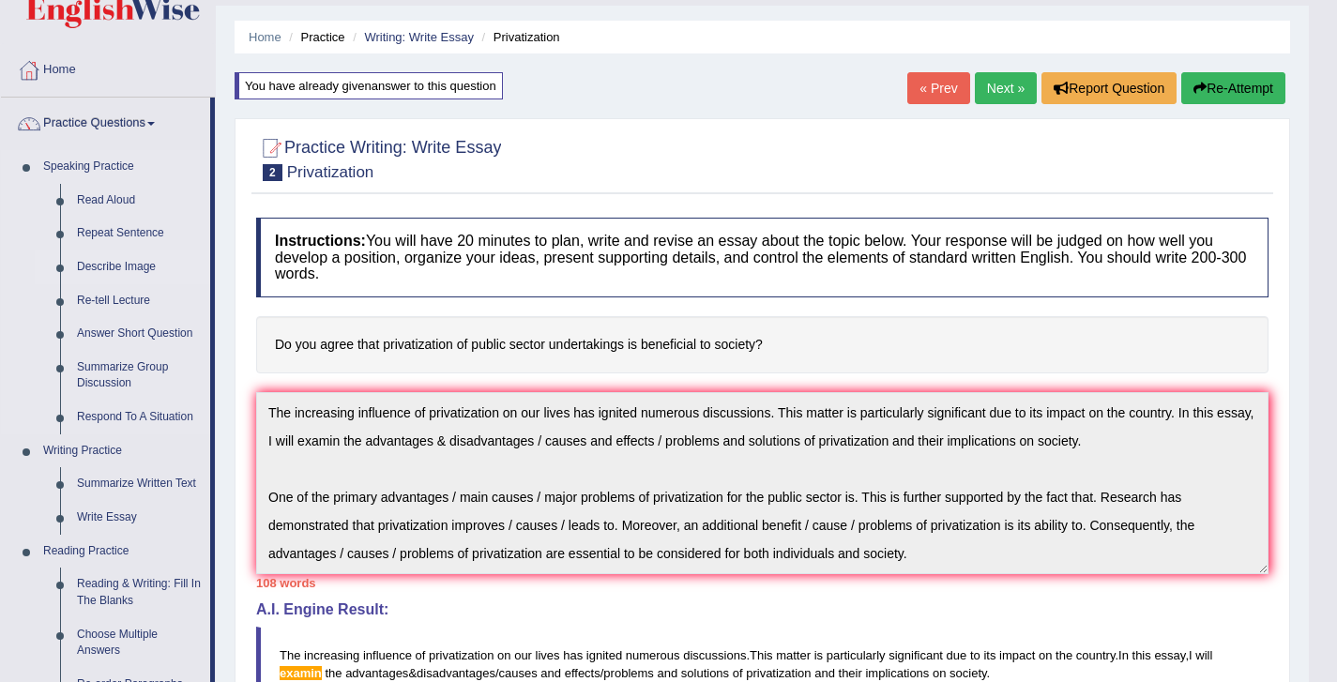
click at [99, 273] on link "Describe Image" at bounding box center [140, 268] width 142 height 34
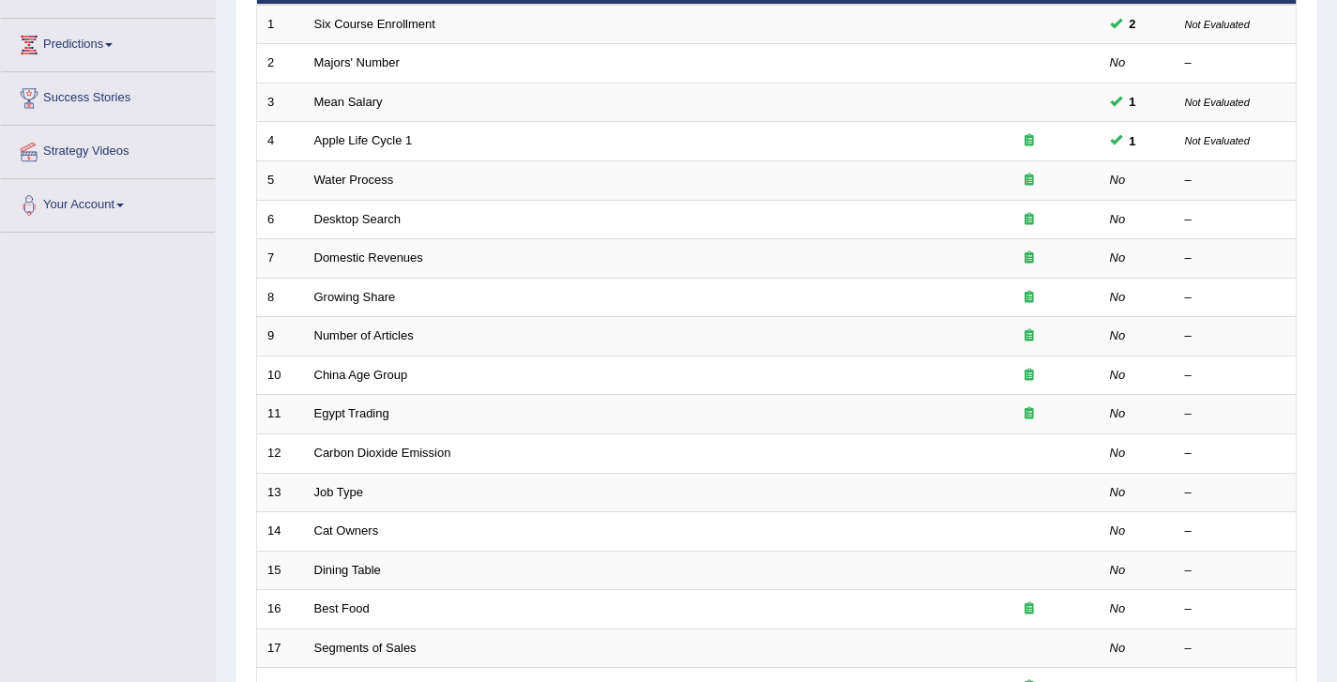
scroll to position [256, 0]
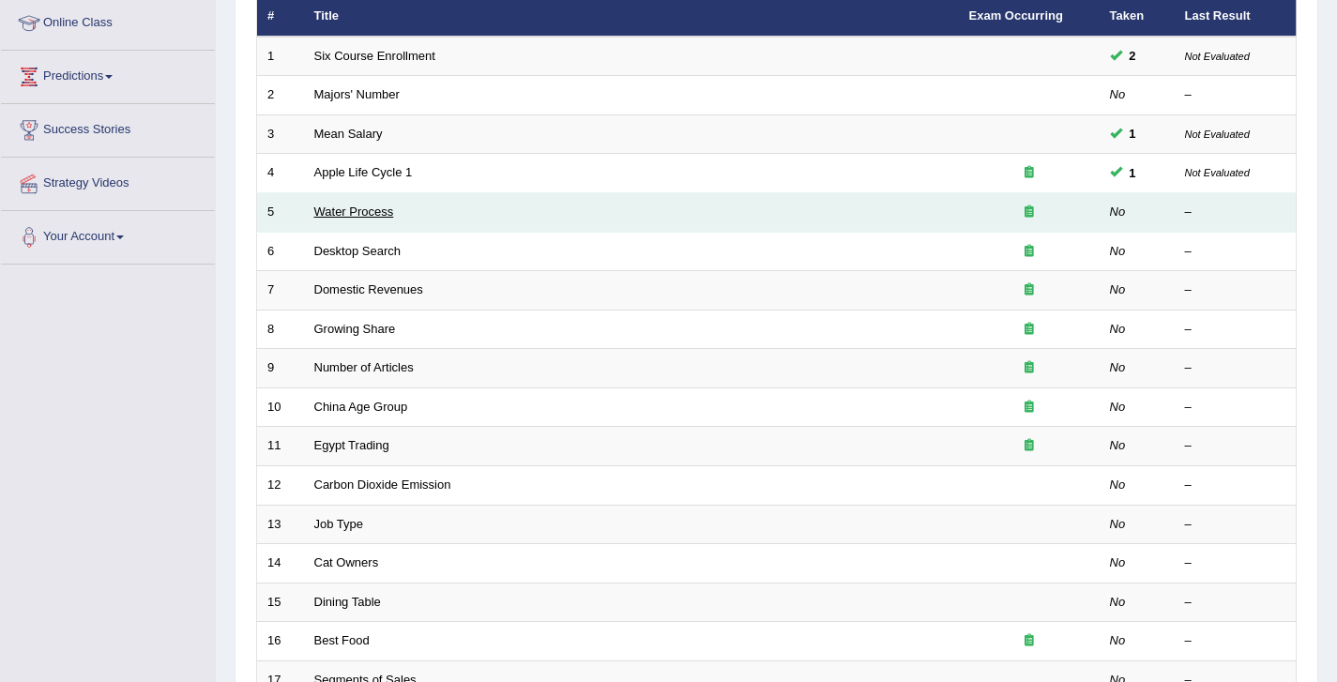
click at [352, 210] on link "Water Process" at bounding box center [354, 212] width 80 height 14
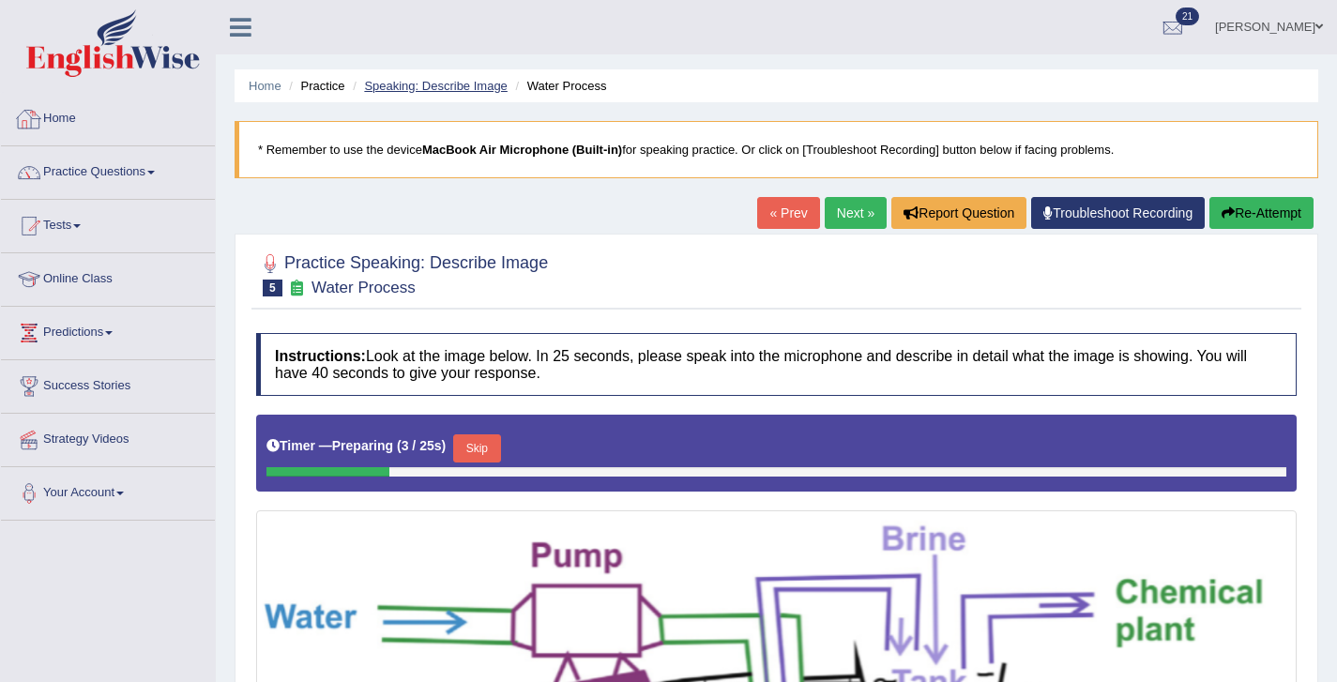
click at [443, 82] on link "Speaking: Describe Image" at bounding box center [435, 86] width 143 height 14
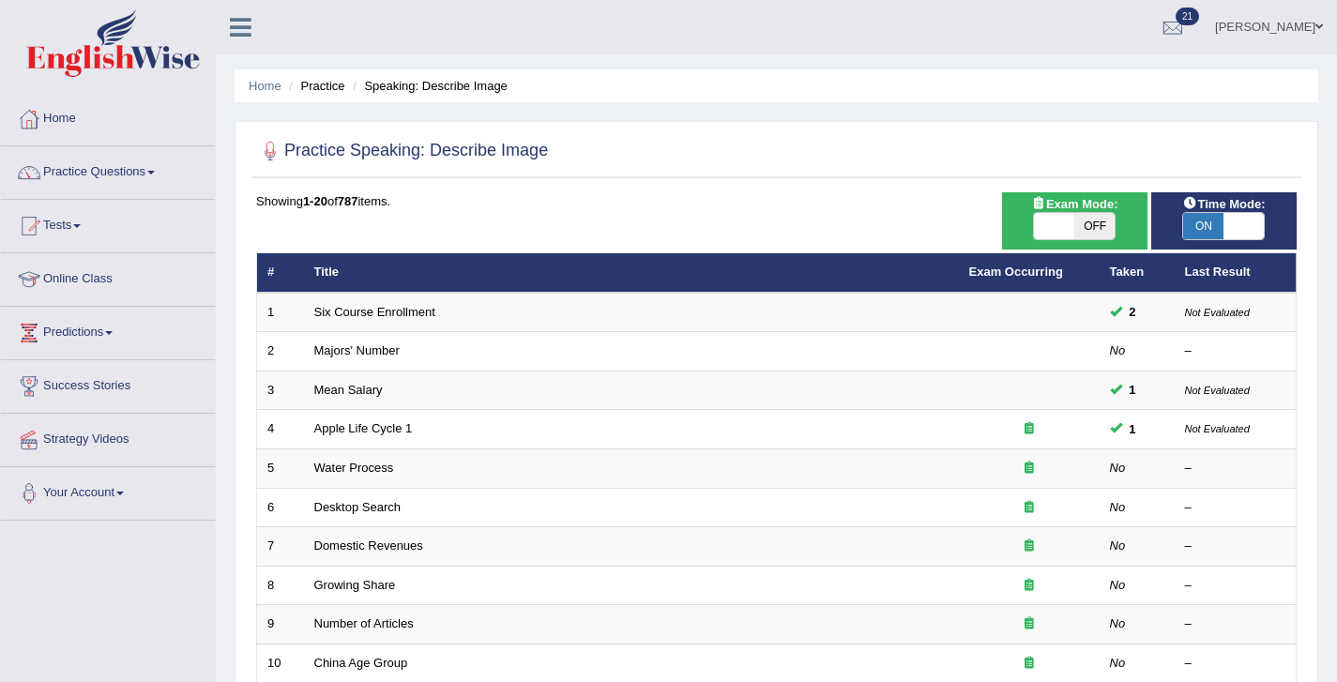
click at [1198, 227] on span "ON" at bounding box center [1203, 226] width 40 height 26
checkbox input "false"
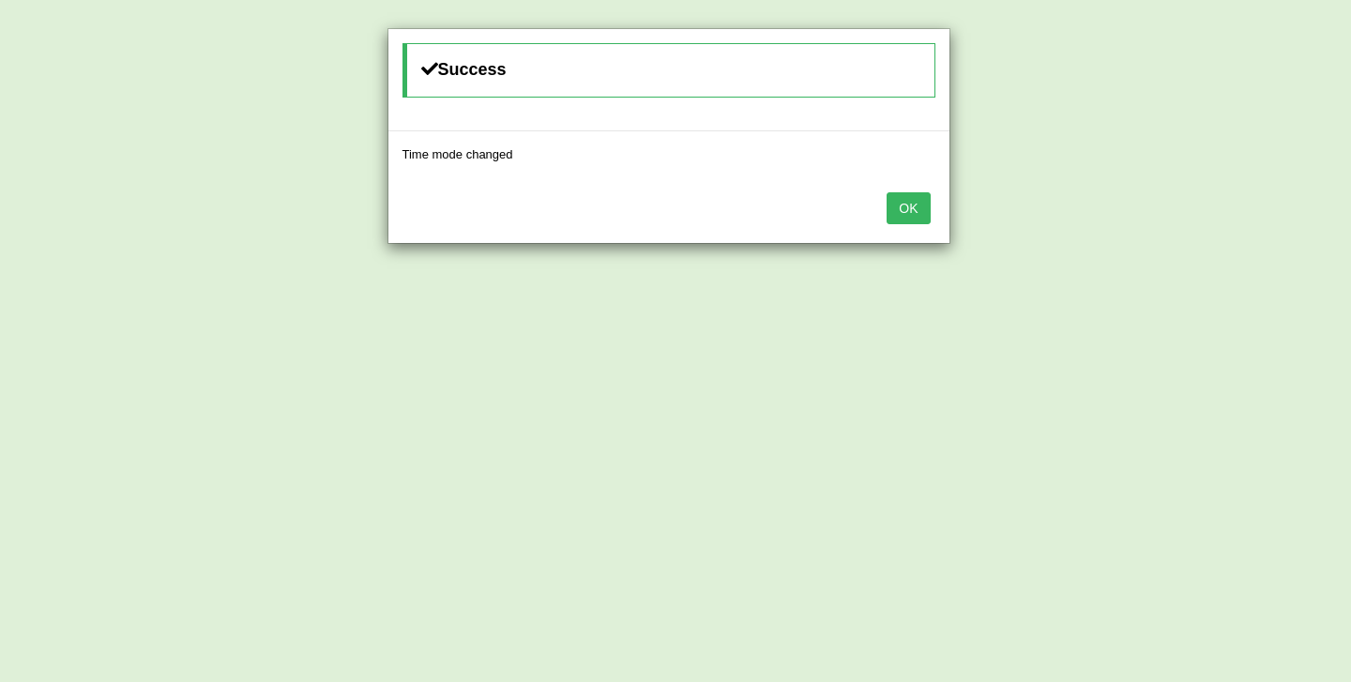
click at [887, 192] on button "OK" at bounding box center [908, 208] width 43 height 32
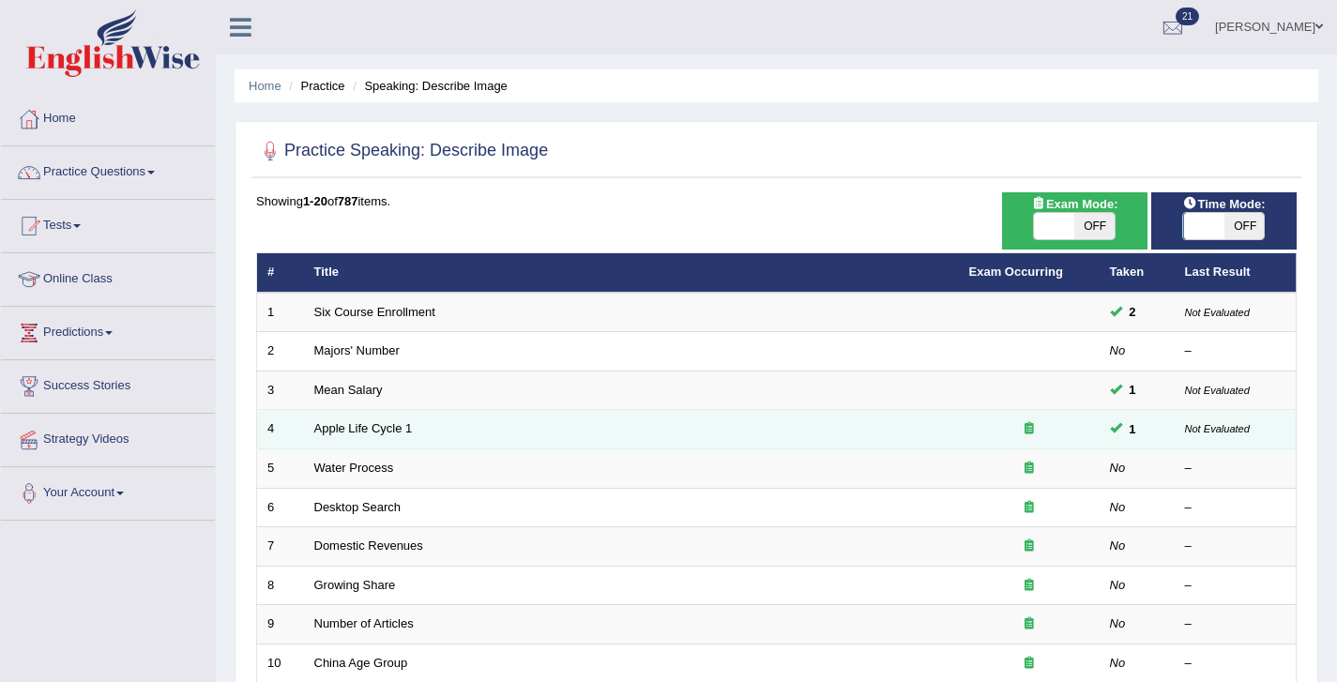
click at [357, 444] on td "Apple Life Cycle 1" at bounding box center [631, 429] width 655 height 39
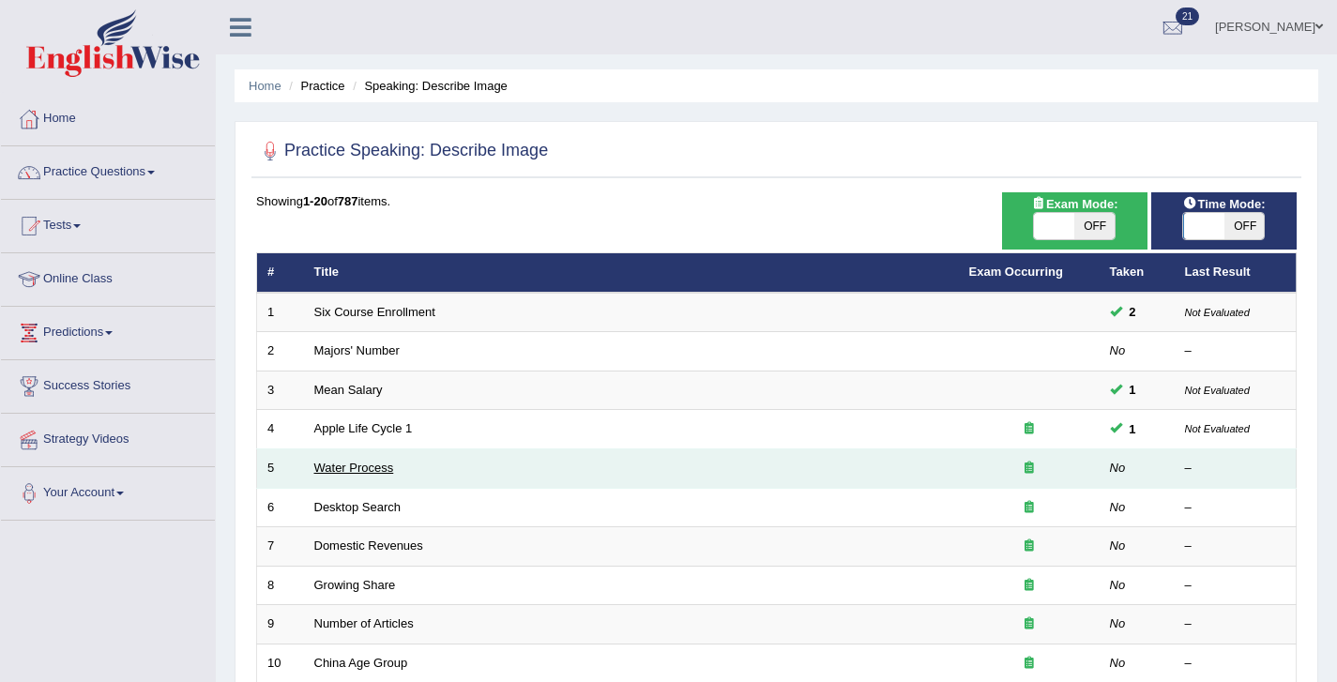
click at [351, 466] on link "Water Process" at bounding box center [354, 468] width 80 height 14
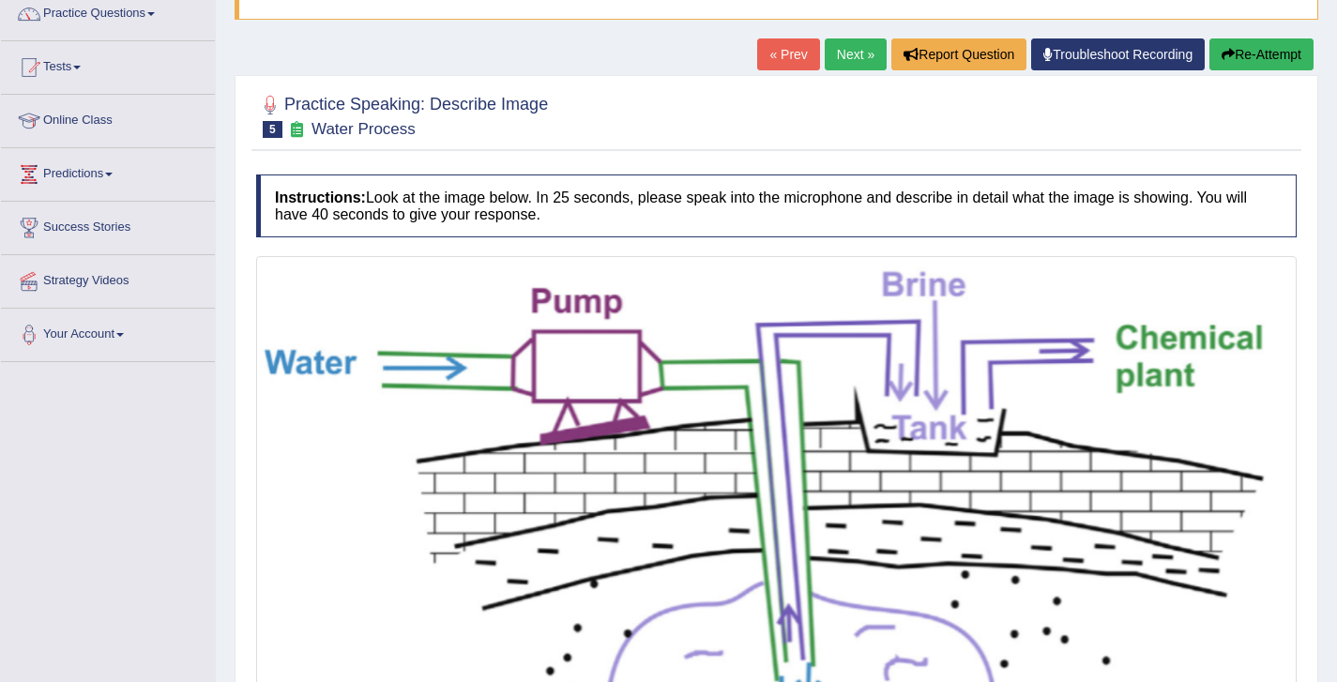
scroll to position [160, 0]
click at [833, 61] on link "Next »" at bounding box center [856, 54] width 62 height 32
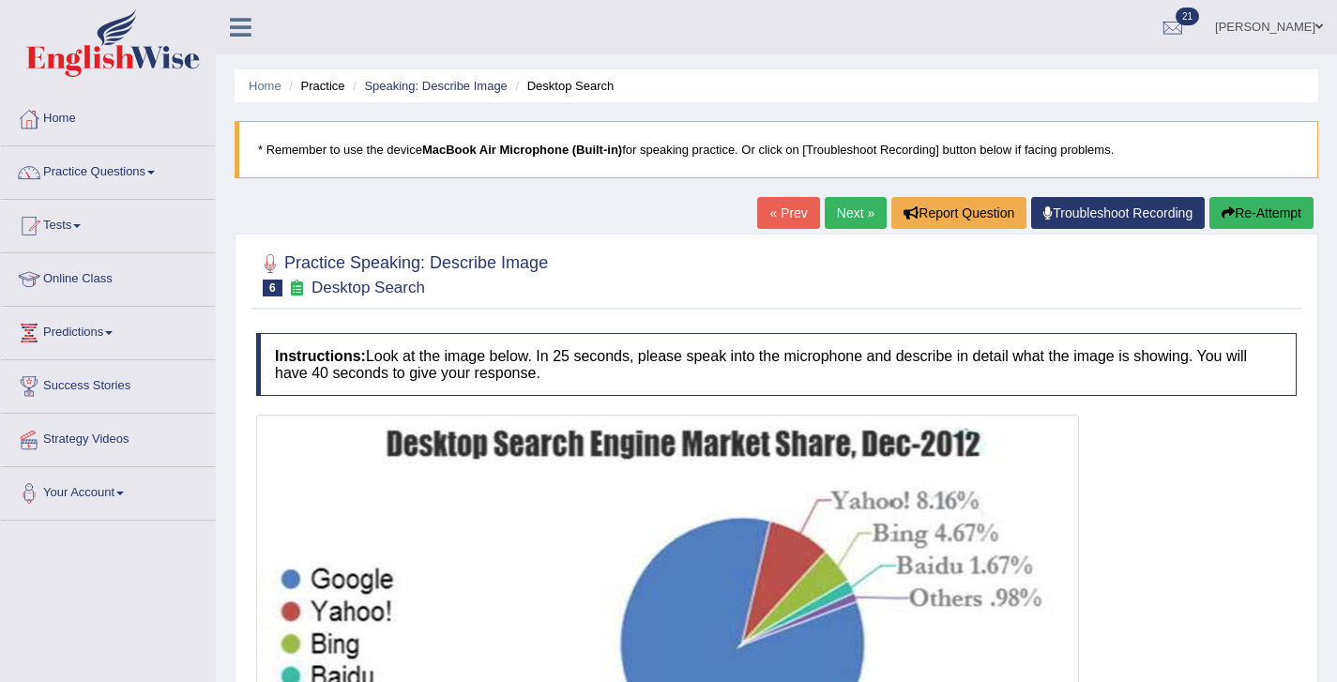
click at [839, 217] on link "Next »" at bounding box center [856, 213] width 62 height 32
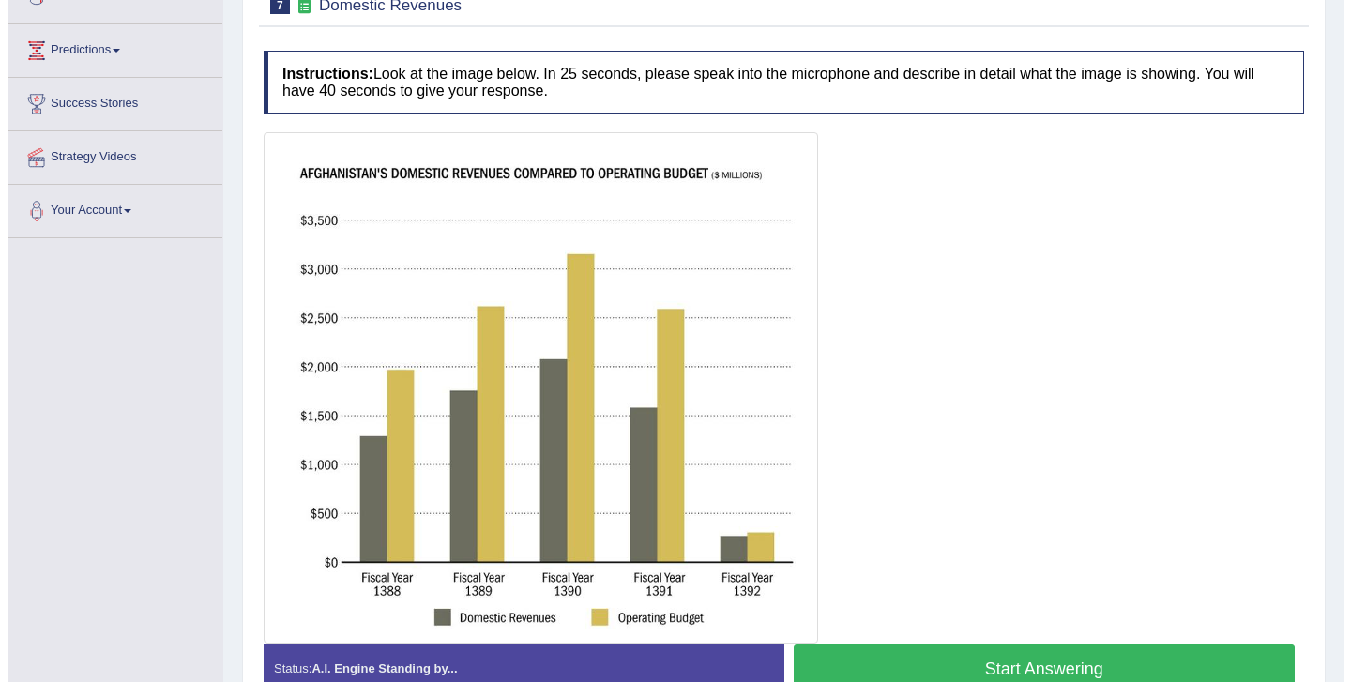
scroll to position [285, 0]
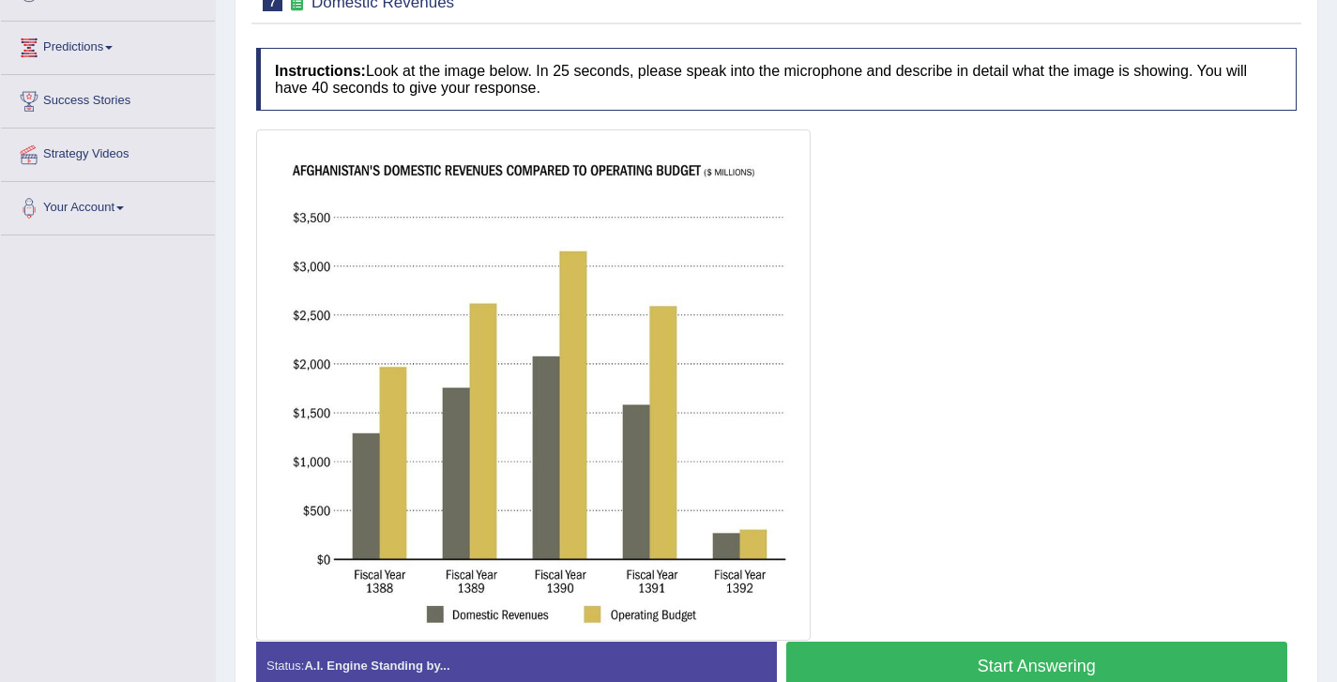
drag, startPoint x: 390, startPoint y: 318, endPoint x: 44, endPoint y: 3, distance: 468.3
click at [1175, 221] on div at bounding box center [776, 385] width 1041 height 511
click at [1090, 667] on button "Start Answering" at bounding box center [1037, 666] width 502 height 48
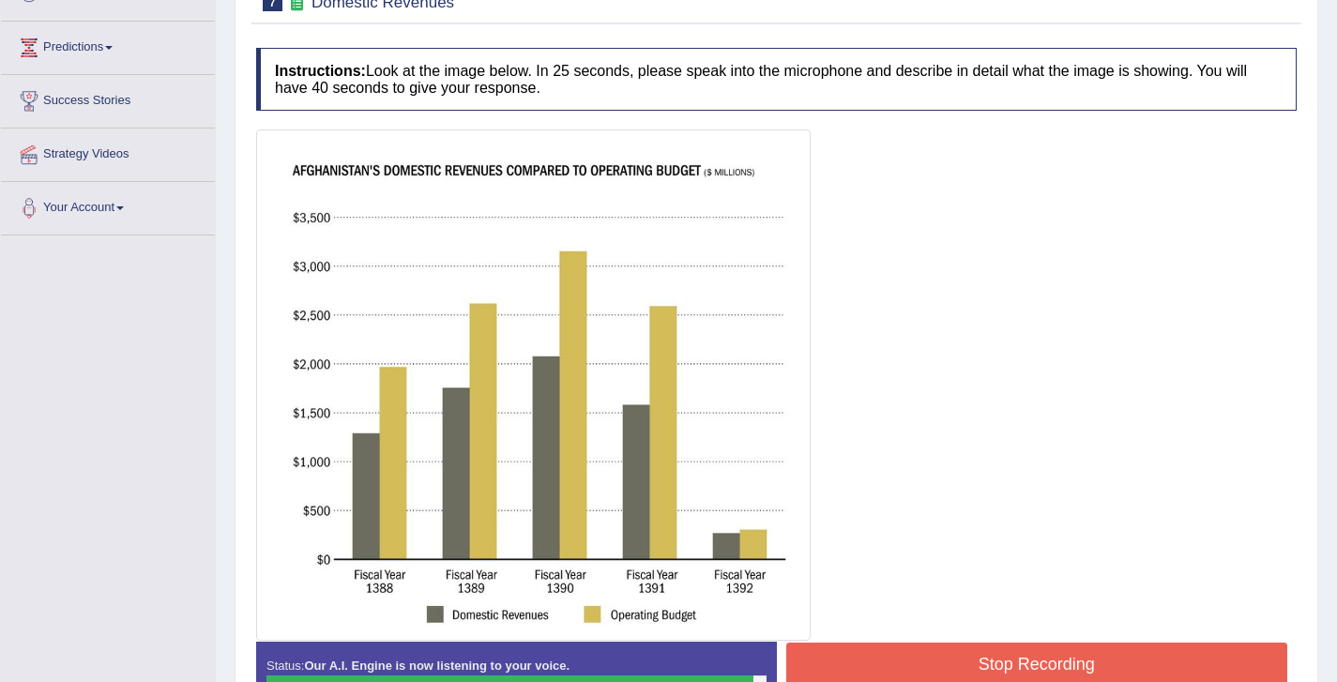
click at [1090, 667] on button "Stop Recording" at bounding box center [1037, 664] width 502 height 43
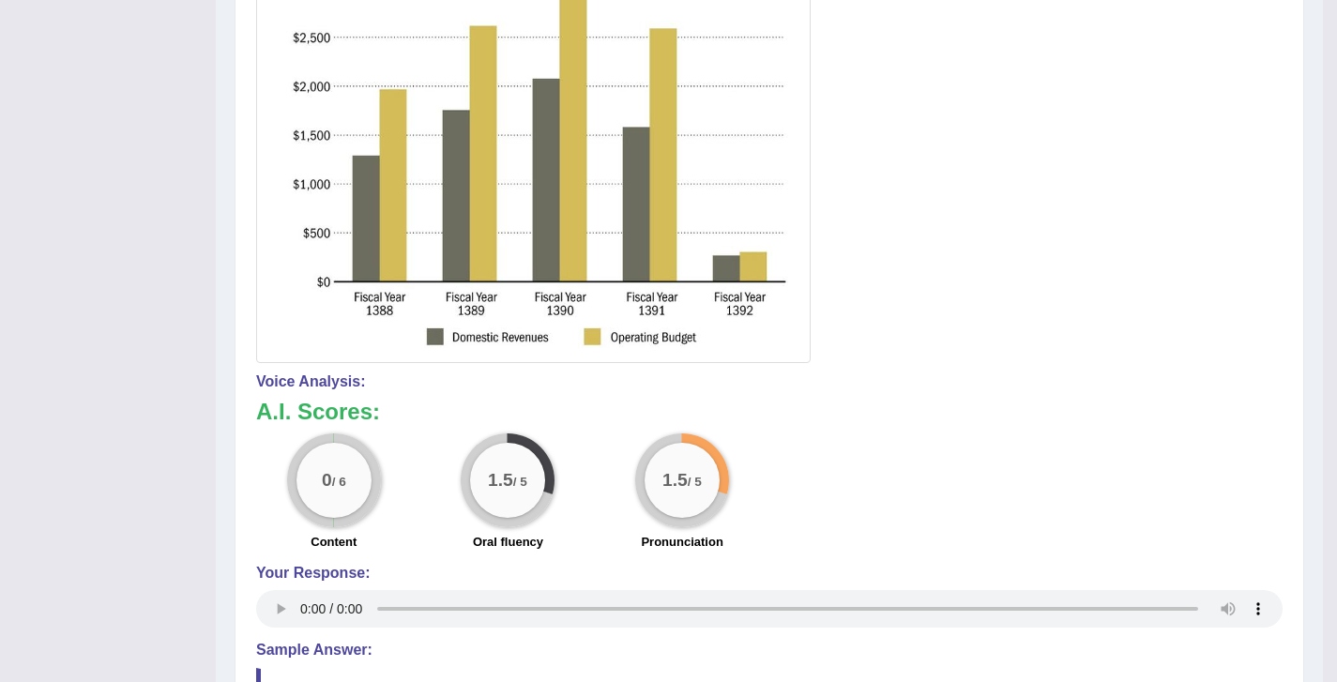
scroll to position [567, 0]
